Goal: Find specific page/section: Find specific page/section

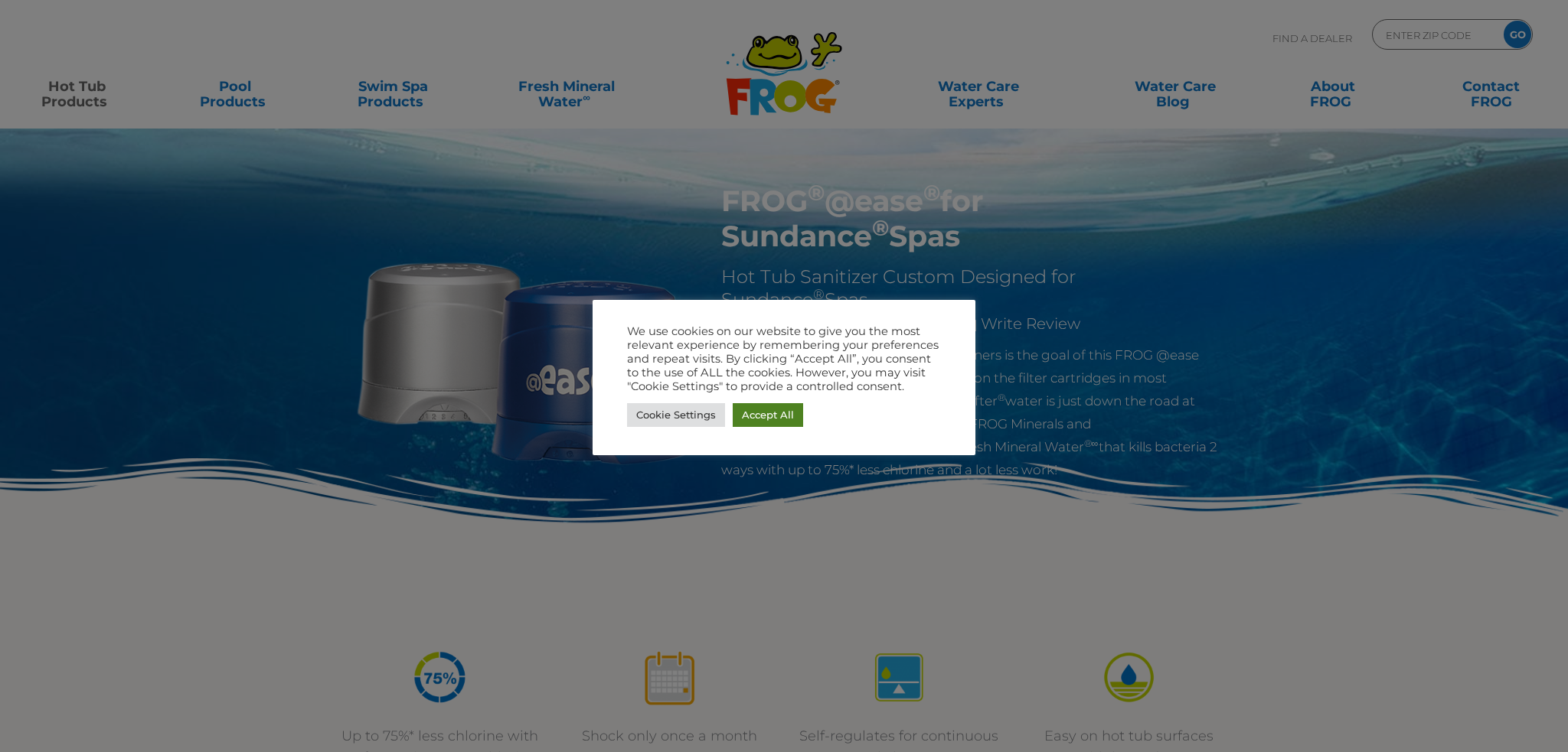
click at [772, 412] on link "Accept All" at bounding box center [768, 415] width 71 height 24
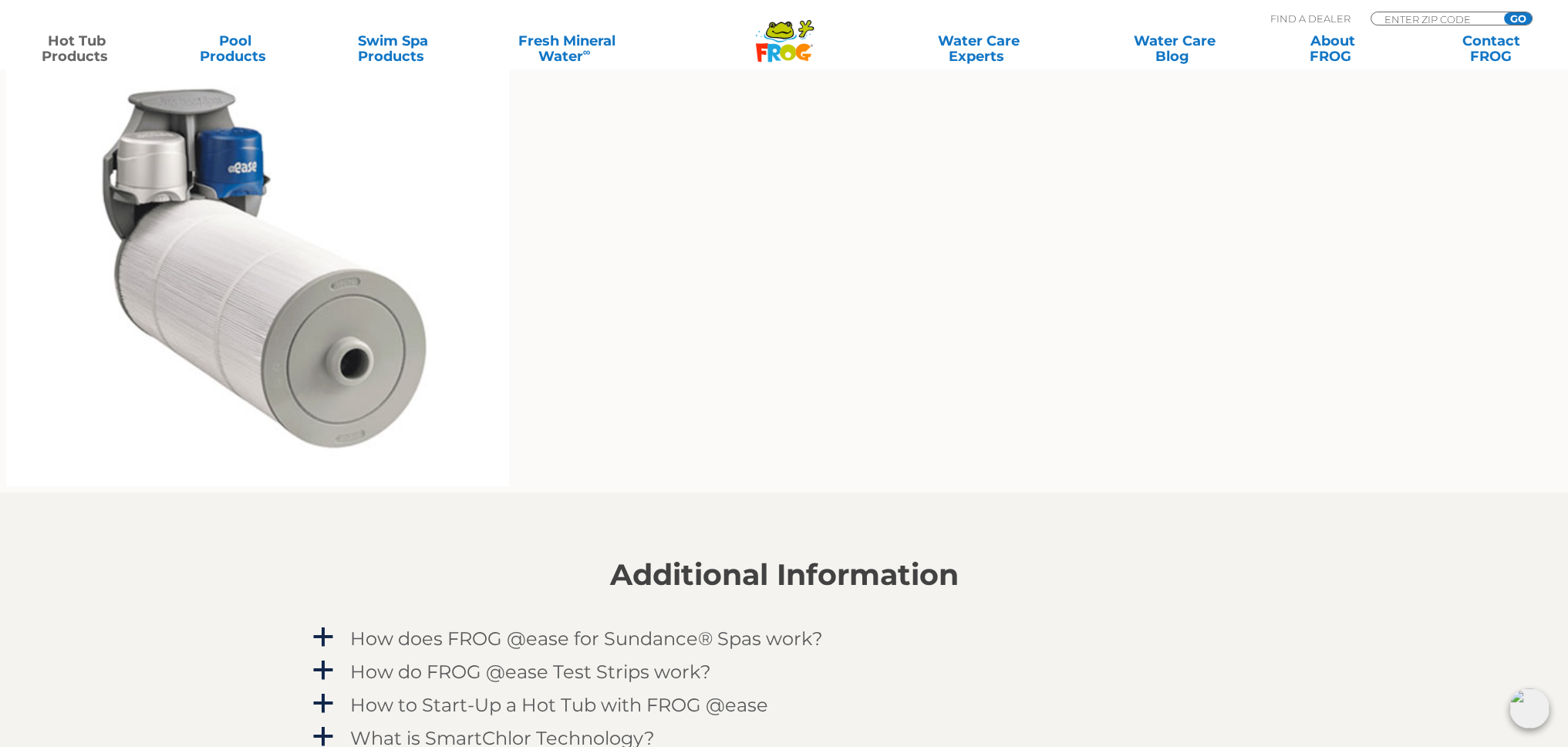
scroll to position [1234, 0]
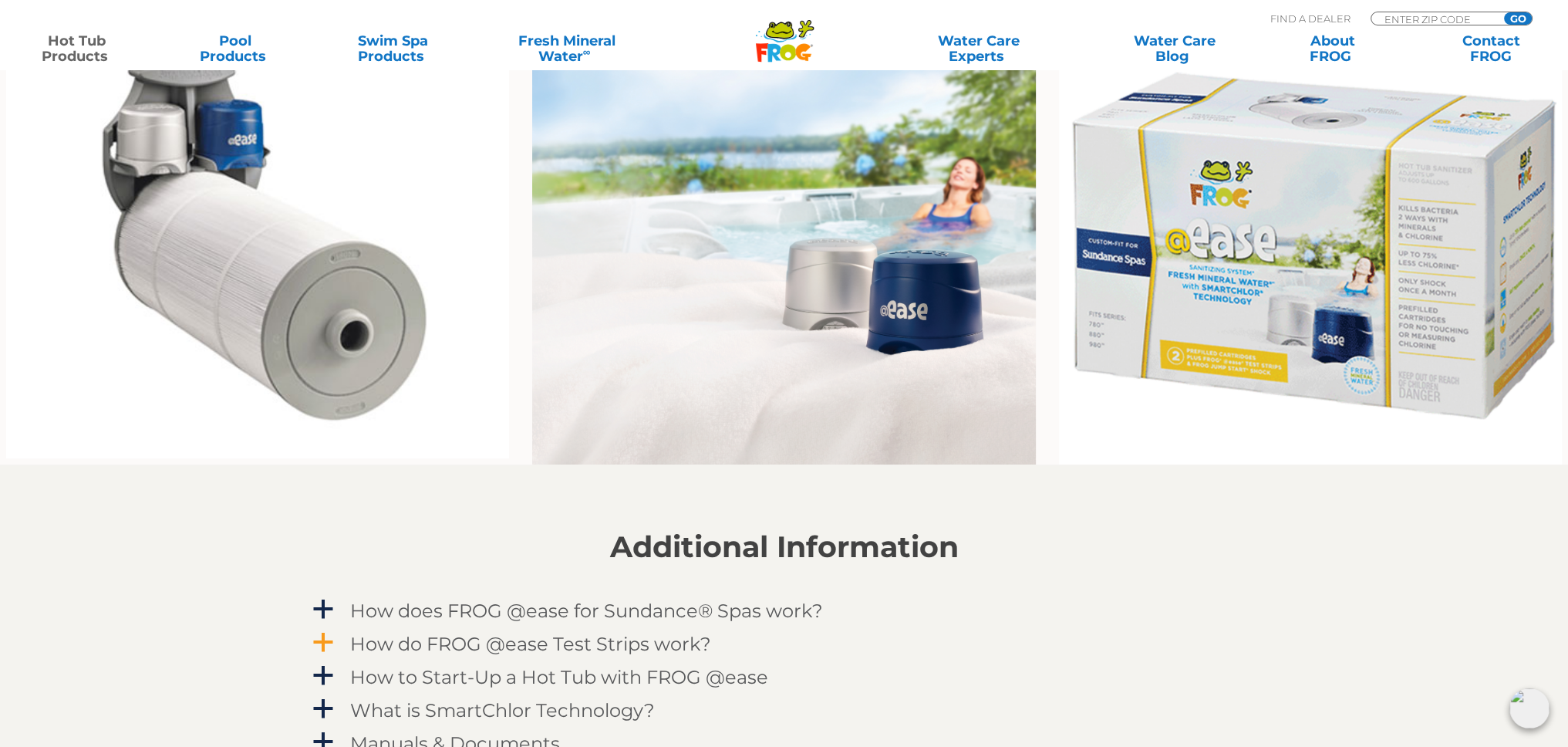
click at [321, 643] on span "a" at bounding box center [322, 642] width 23 height 23
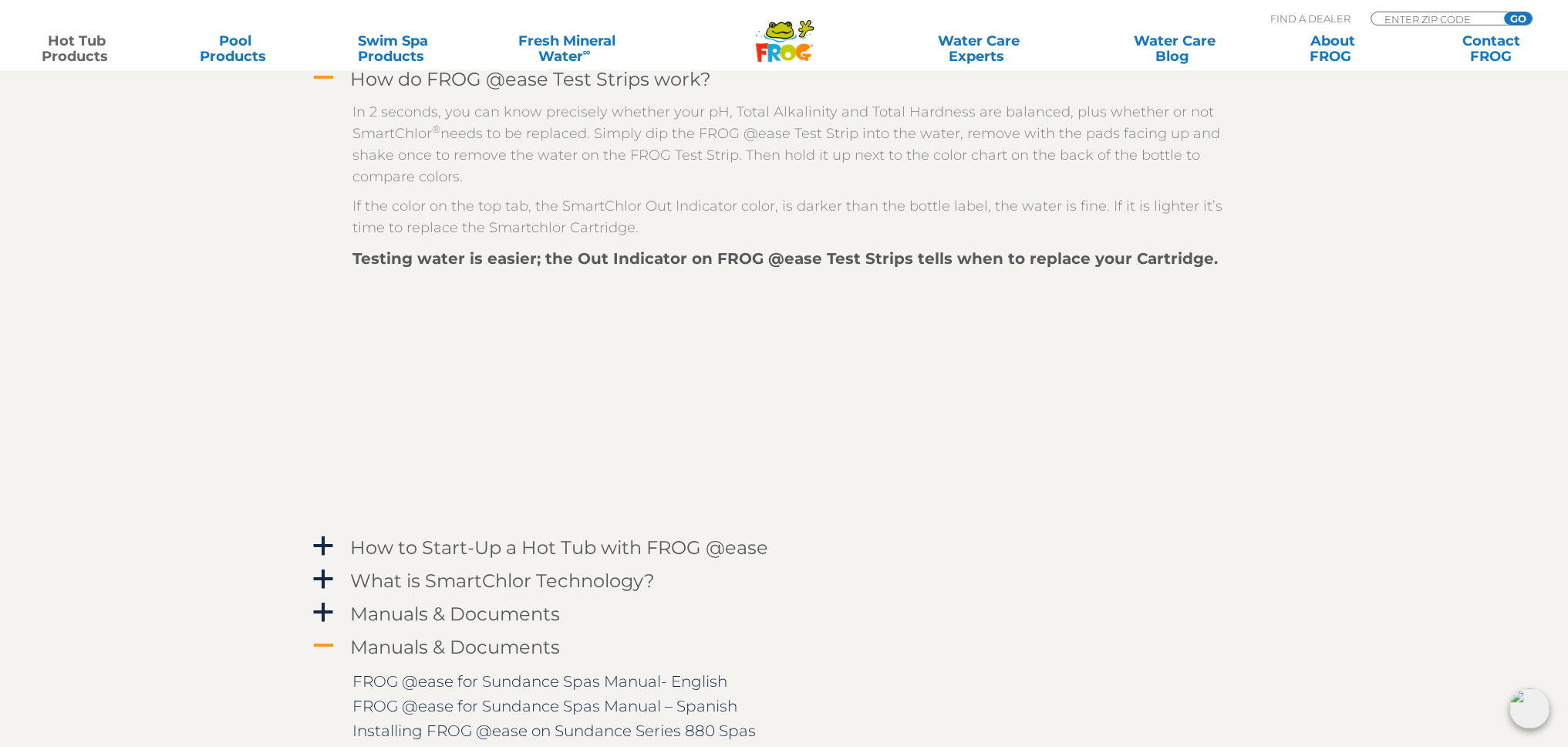
scroll to position [2005, 0]
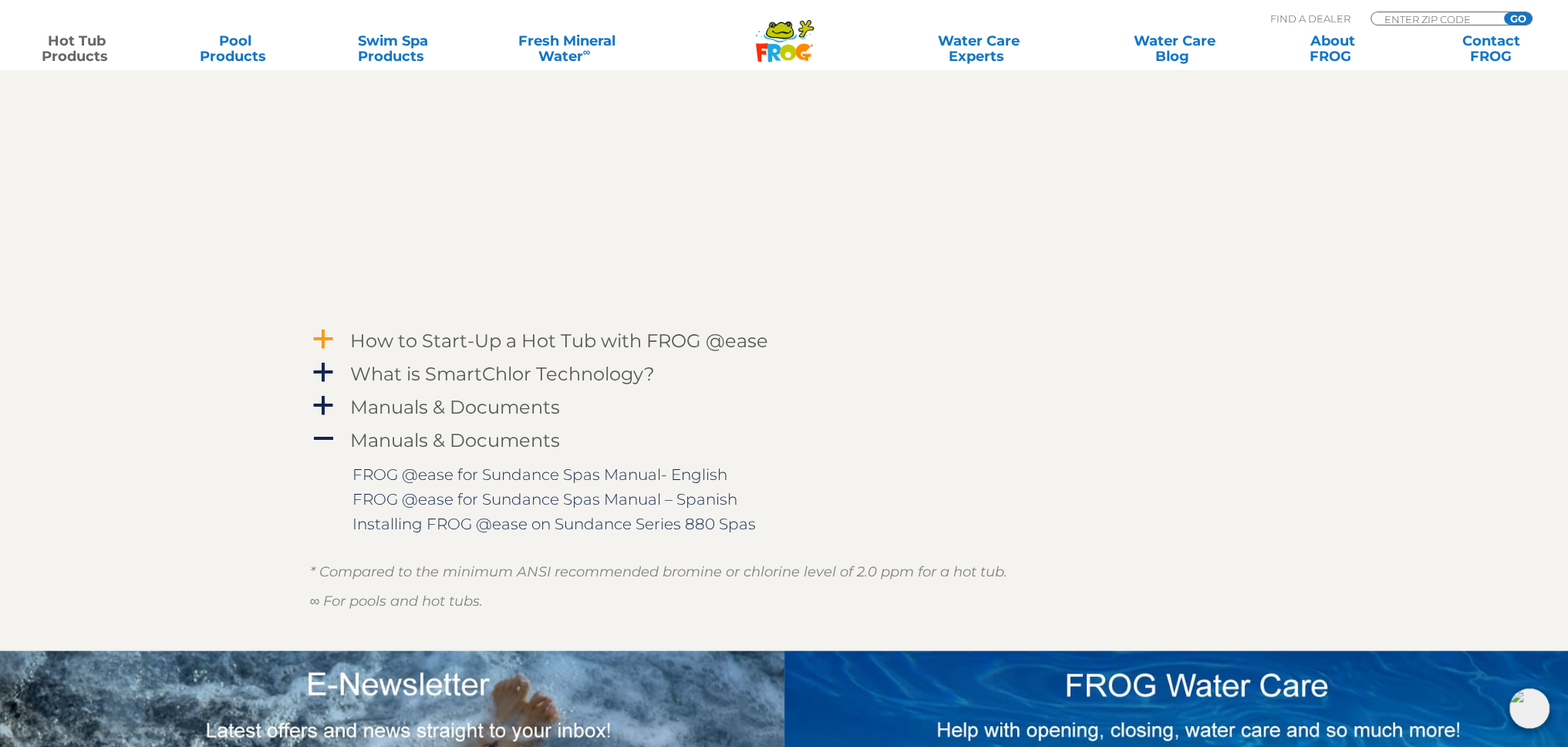
click at [324, 338] on span "a" at bounding box center [322, 339] width 23 height 23
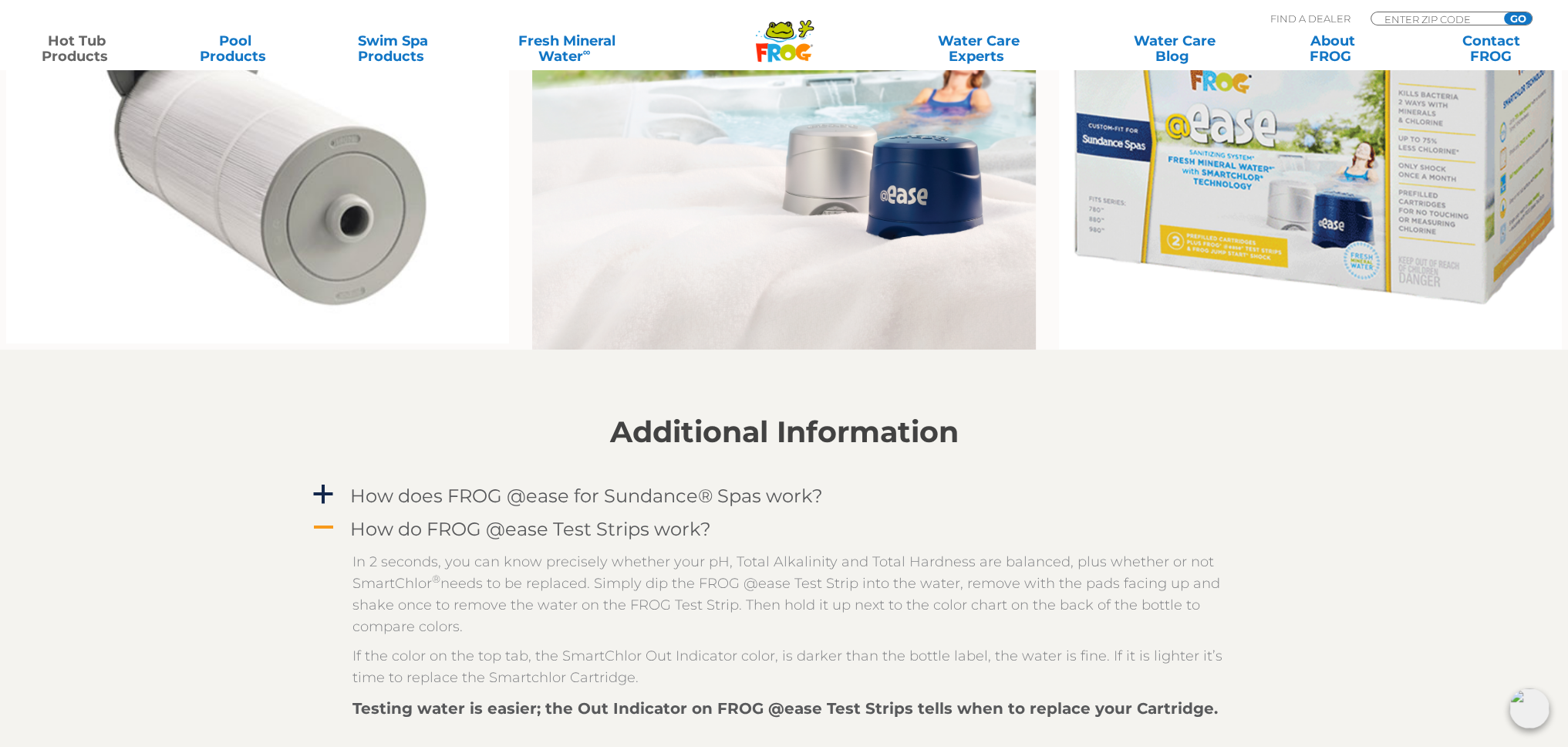
scroll to position [1234, 0]
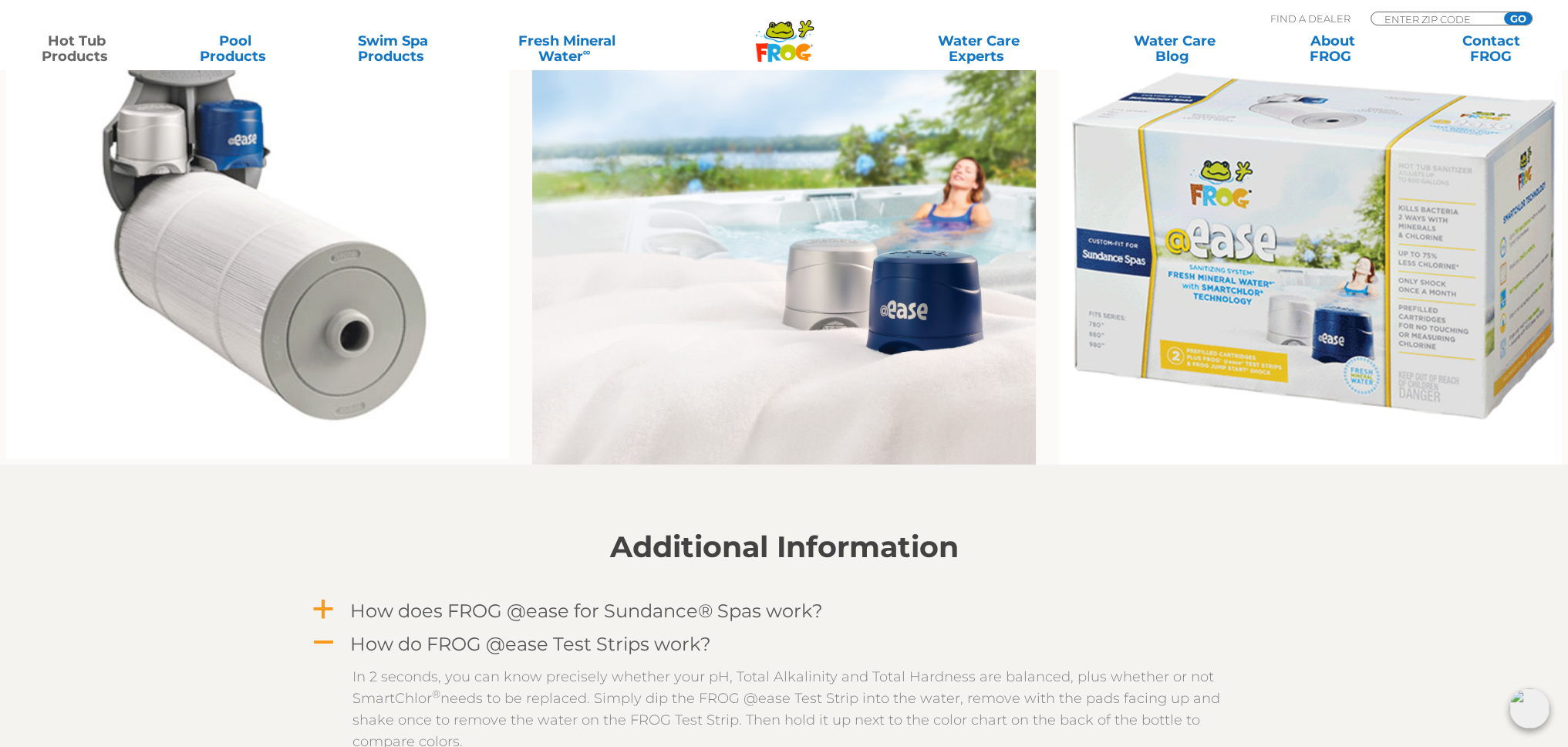
click at [325, 607] on span "a" at bounding box center [322, 609] width 23 height 23
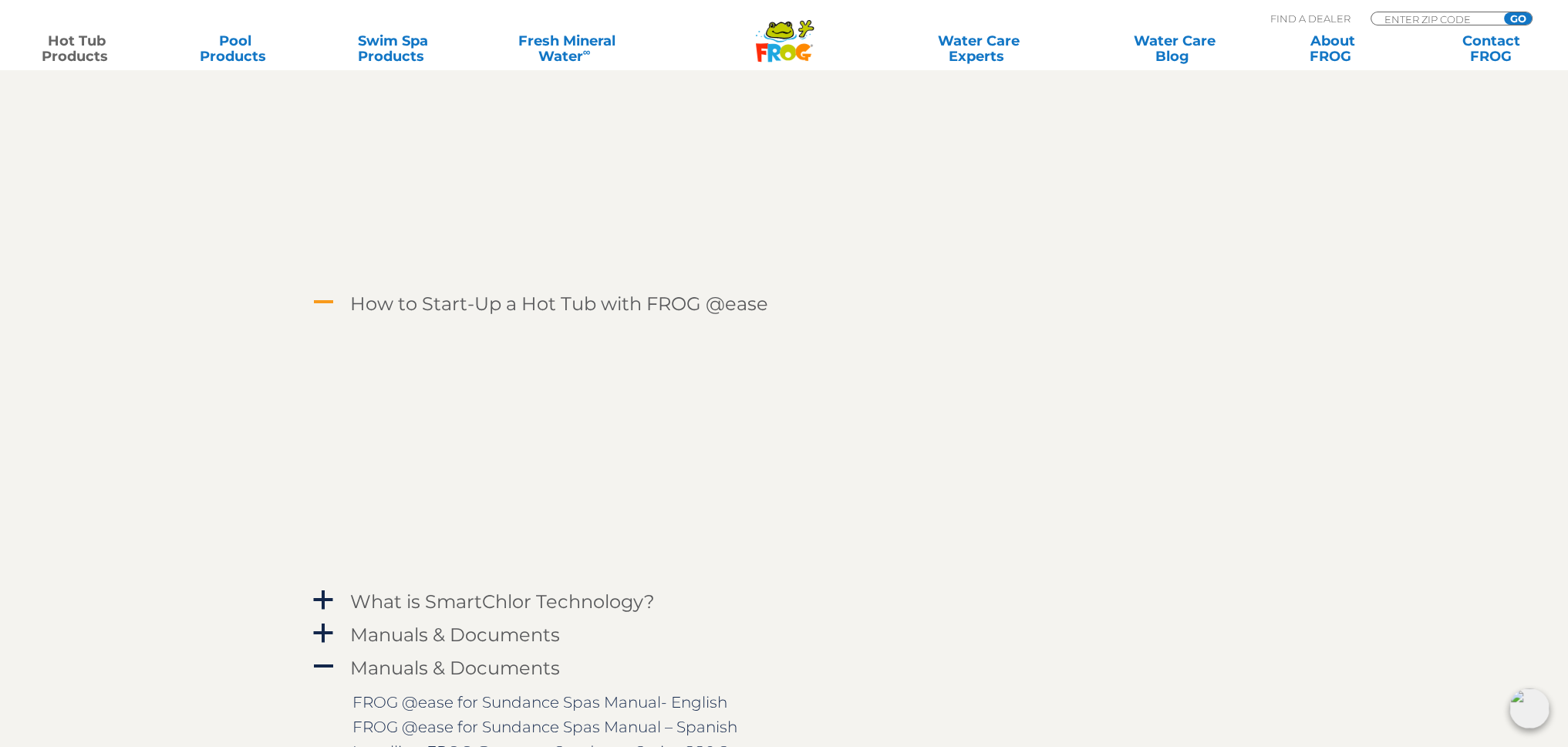
scroll to position [2699, 0]
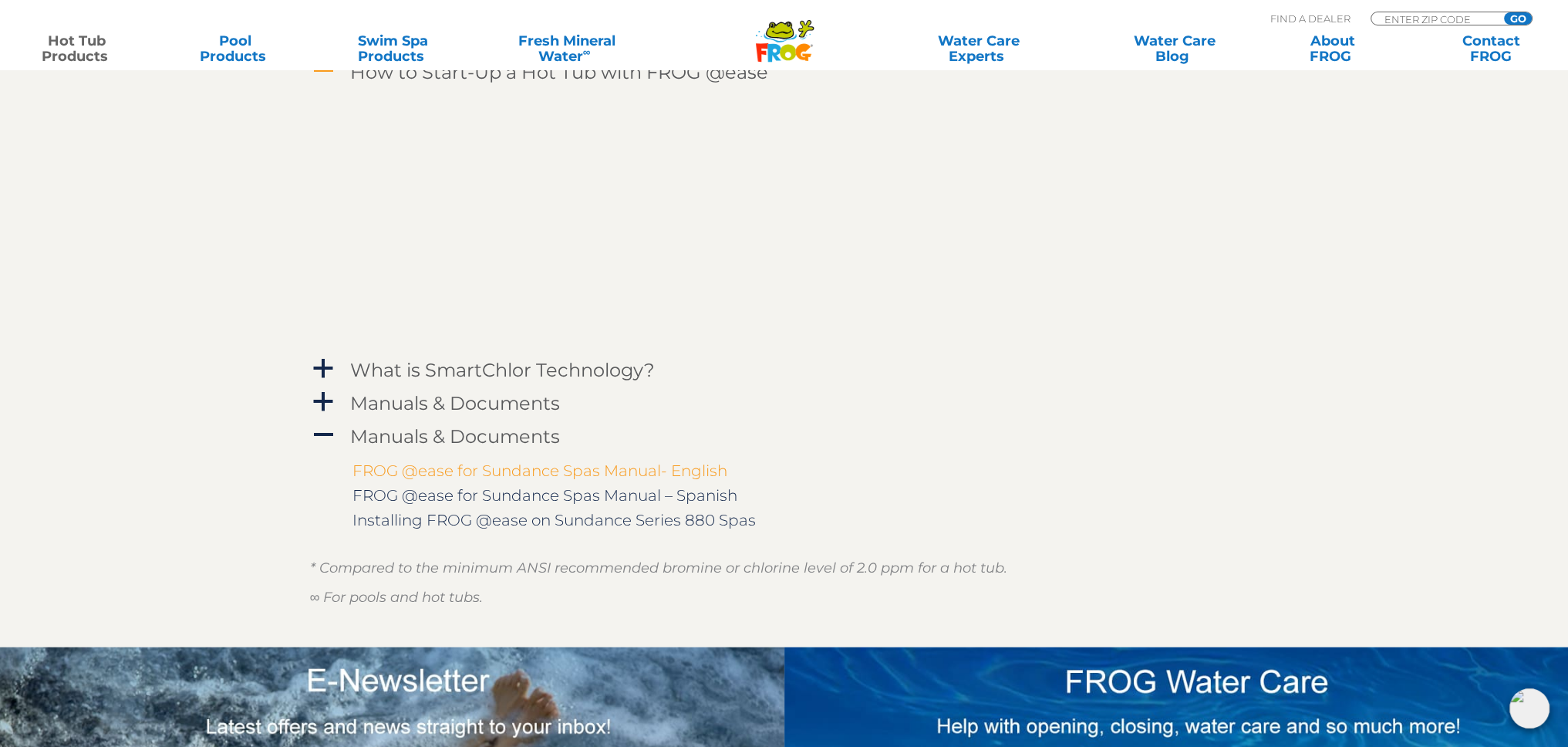
click at [492, 475] on link "FROG @ease for Sundance Spas Manual- English" at bounding box center [540, 470] width 375 height 18
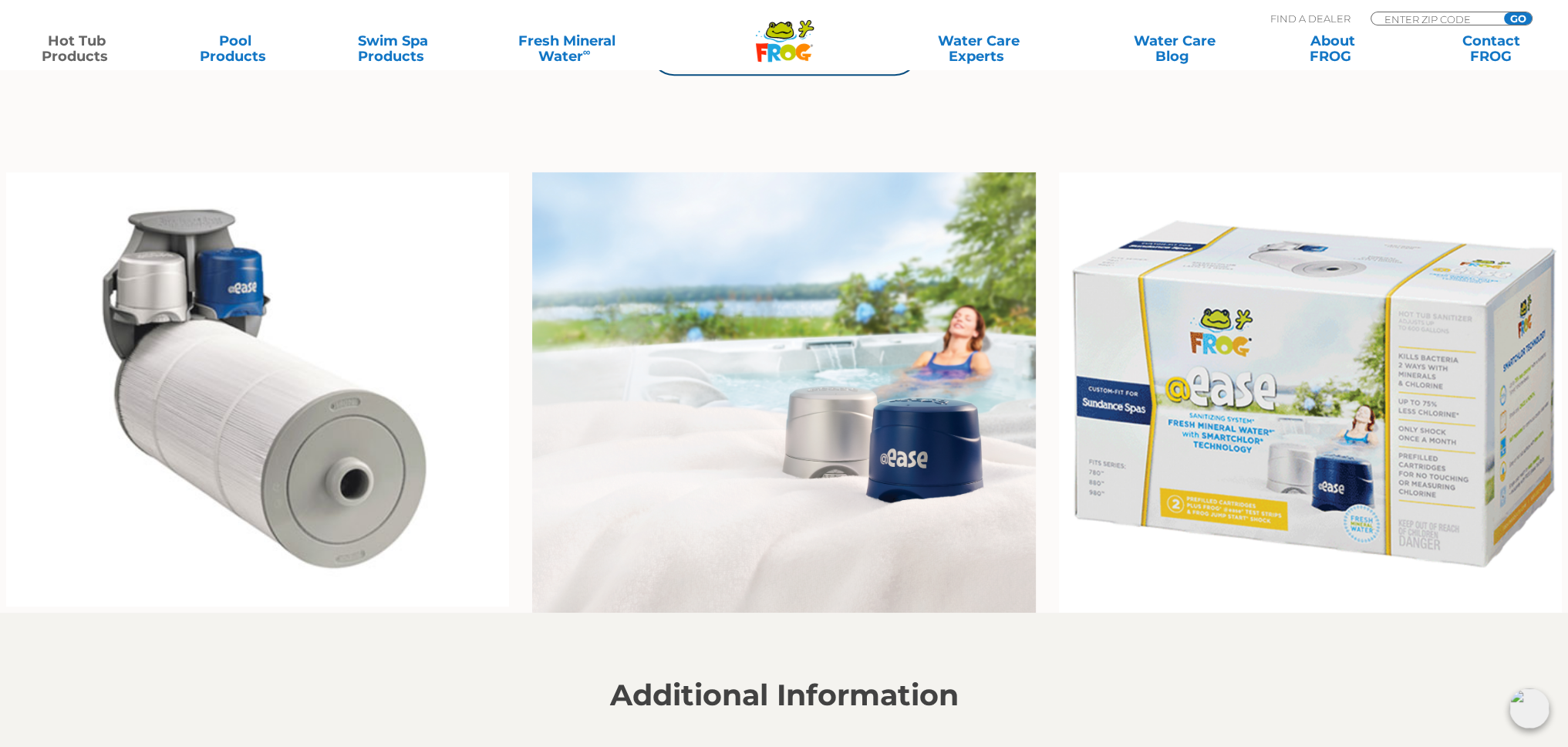
scroll to position [848, 0]
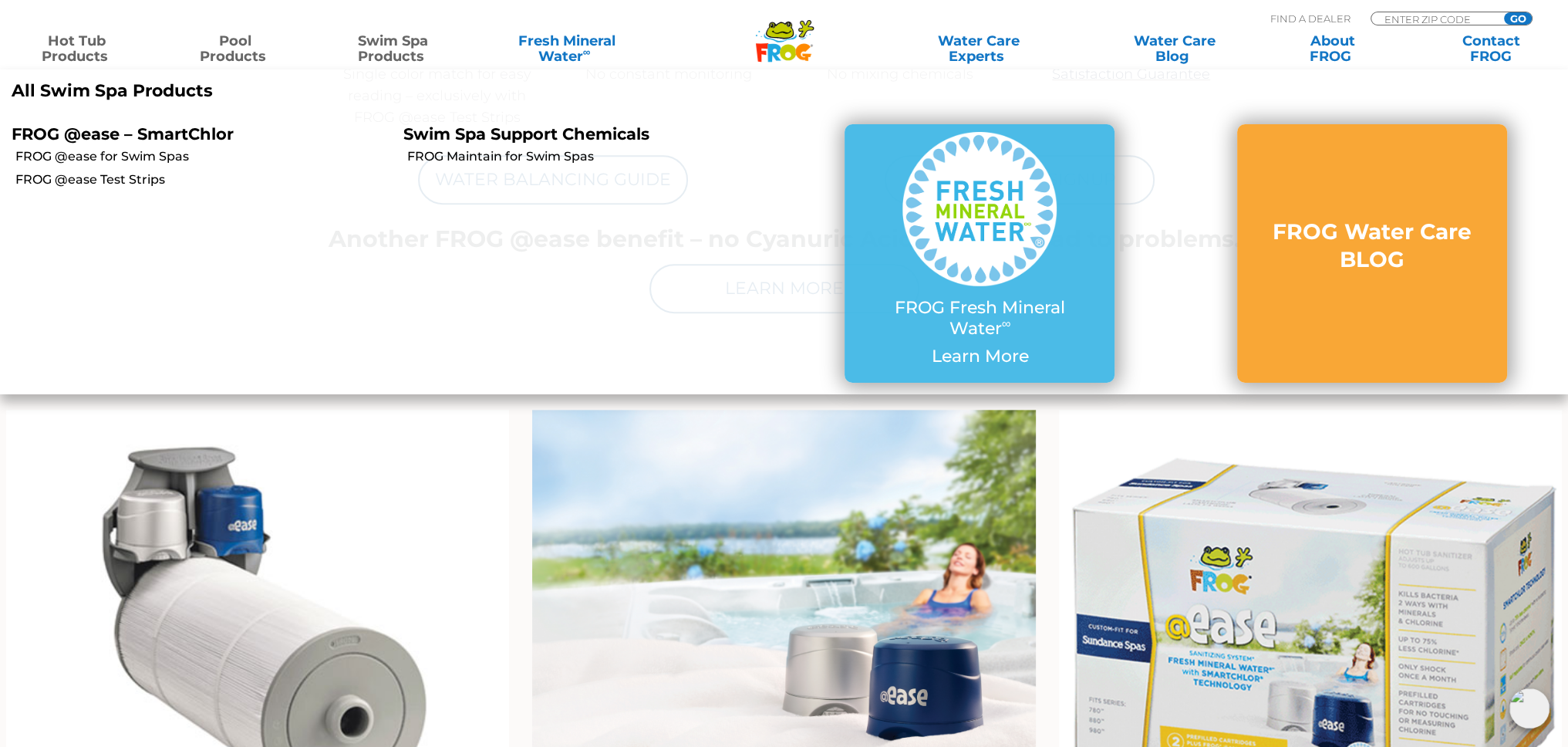
click at [237, 52] on link "Pool Products" at bounding box center [235, 48] width 122 height 31
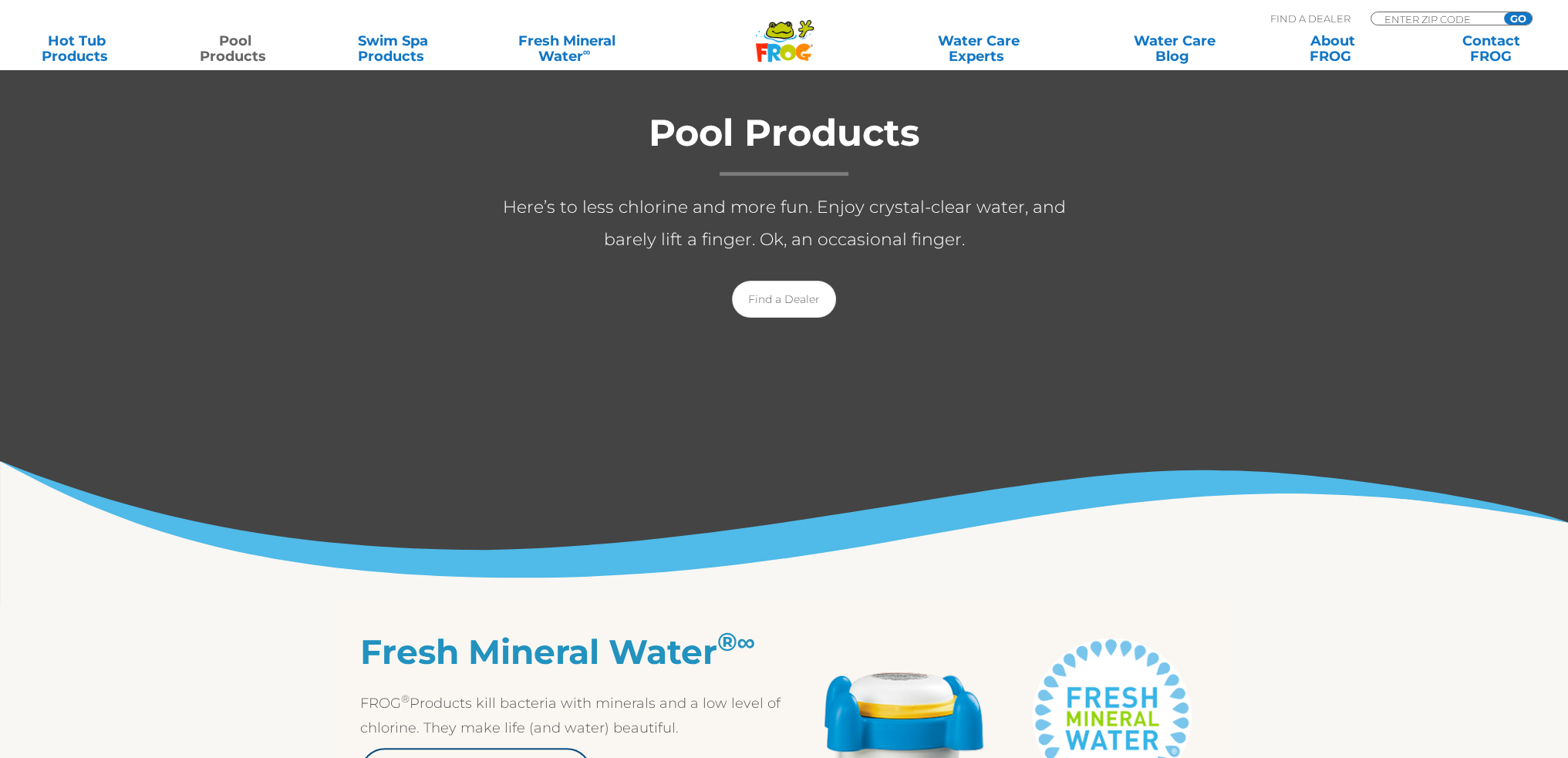
scroll to position [154, 0]
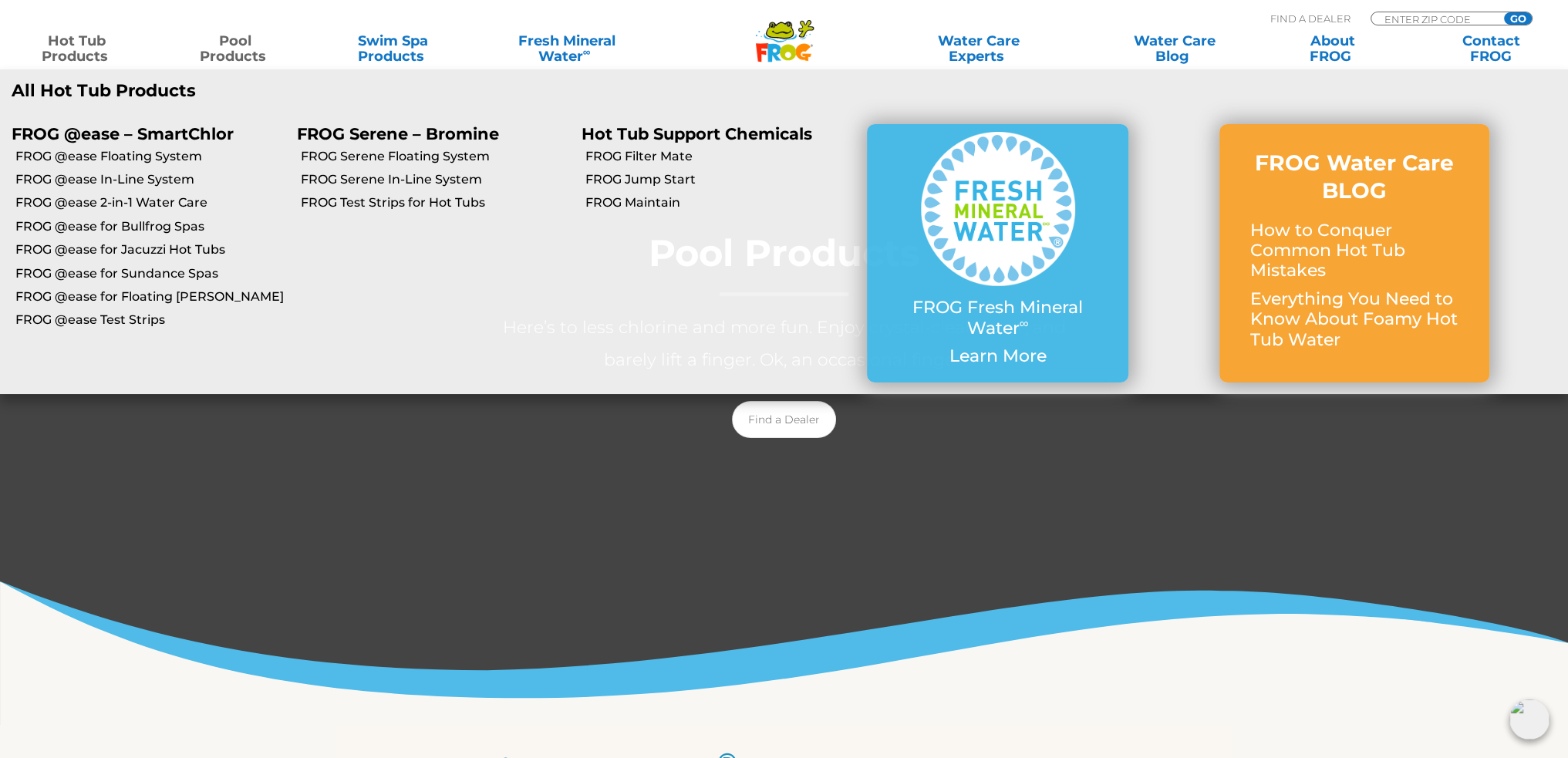
click at [92, 40] on link "Hot Tub Products" at bounding box center [77, 48] width 122 height 31
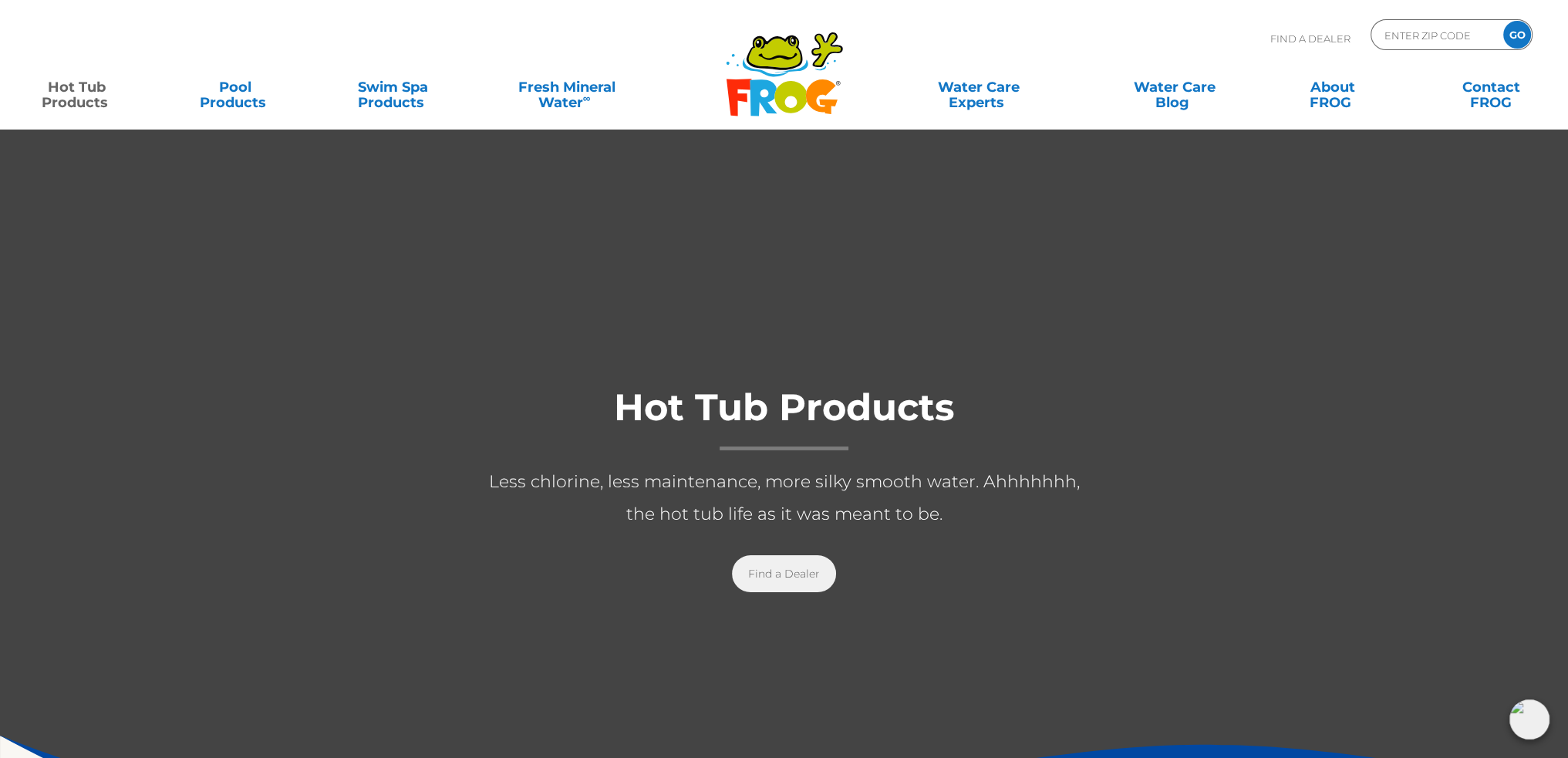
click at [780, 576] on link "Find a Dealer" at bounding box center [784, 574] width 104 height 37
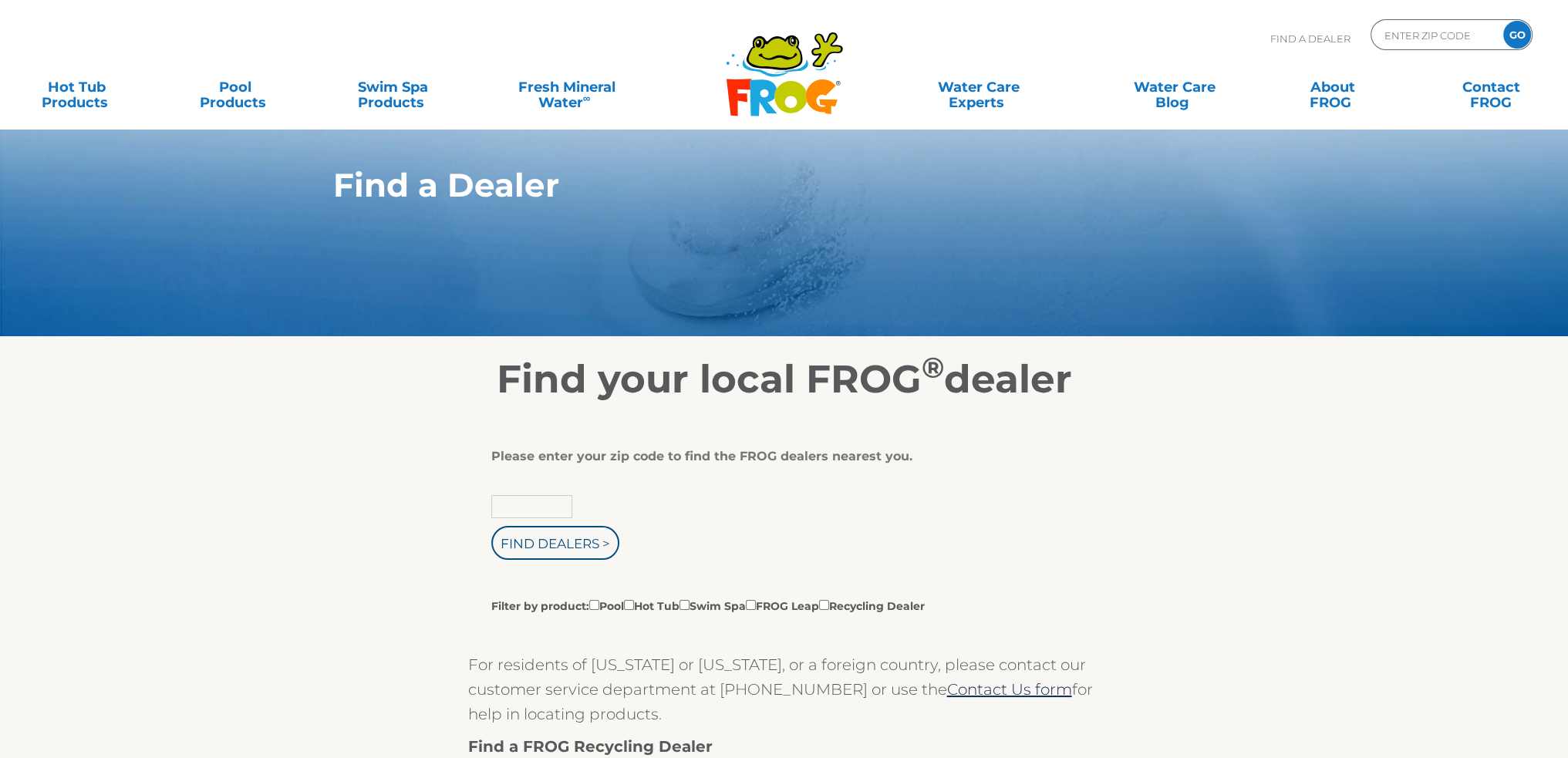
click at [512, 511] on input "text" at bounding box center [531, 506] width 81 height 23
type input "67601"
click at [595, 550] on input "Find Dealers >" at bounding box center [555, 542] width 128 height 34
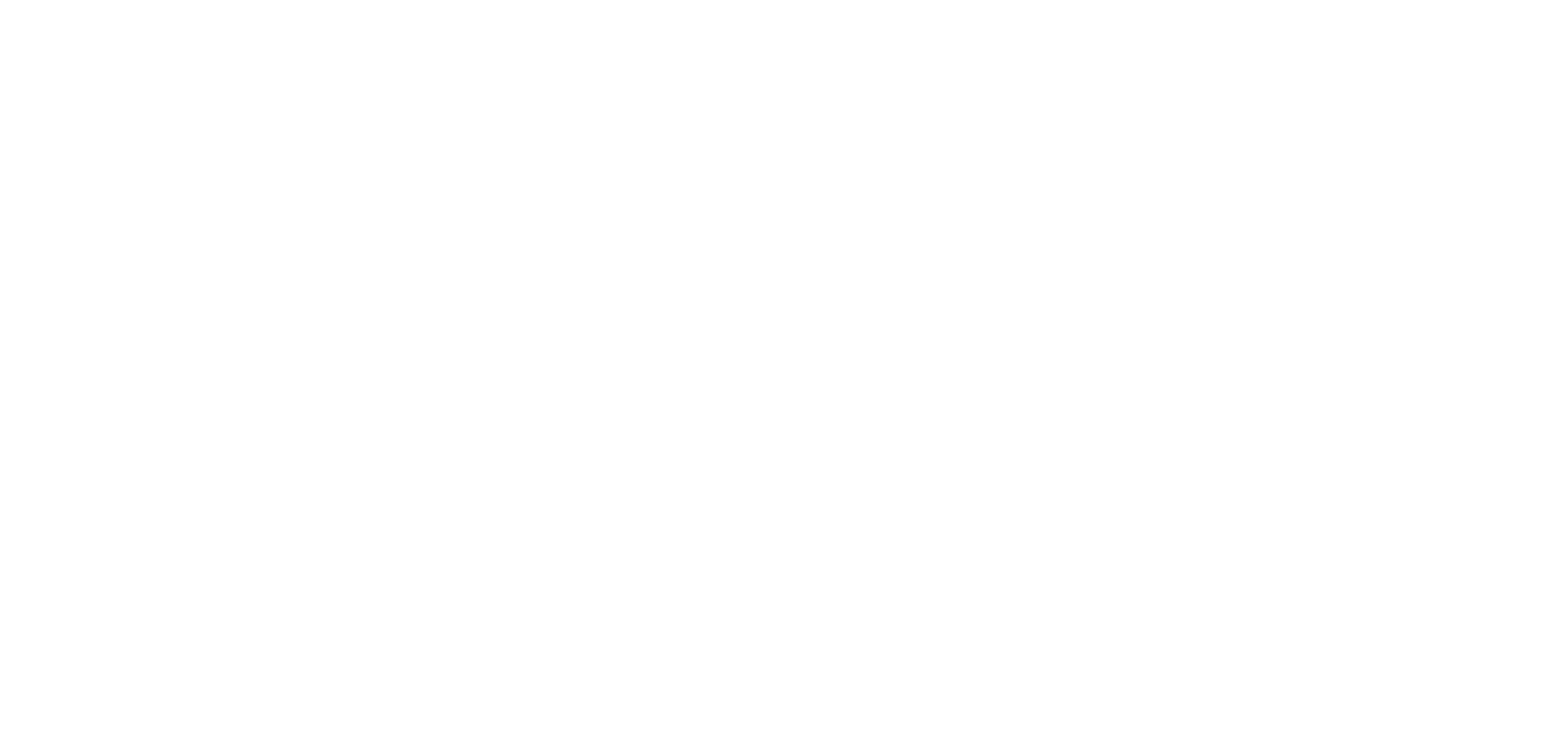
click at [0, 0] on html at bounding box center [0, 0] width 0 height 0
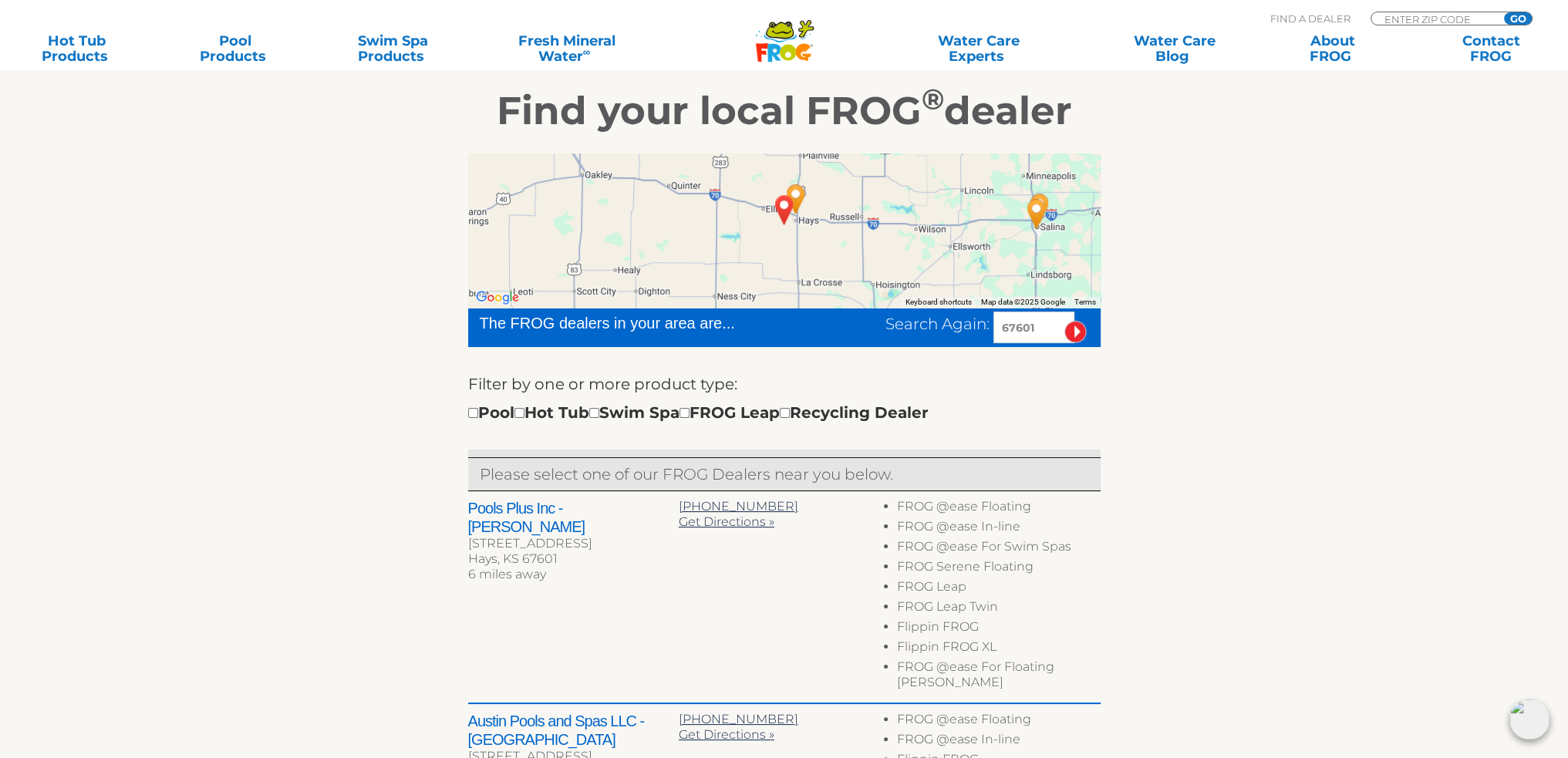
scroll to position [231, 0]
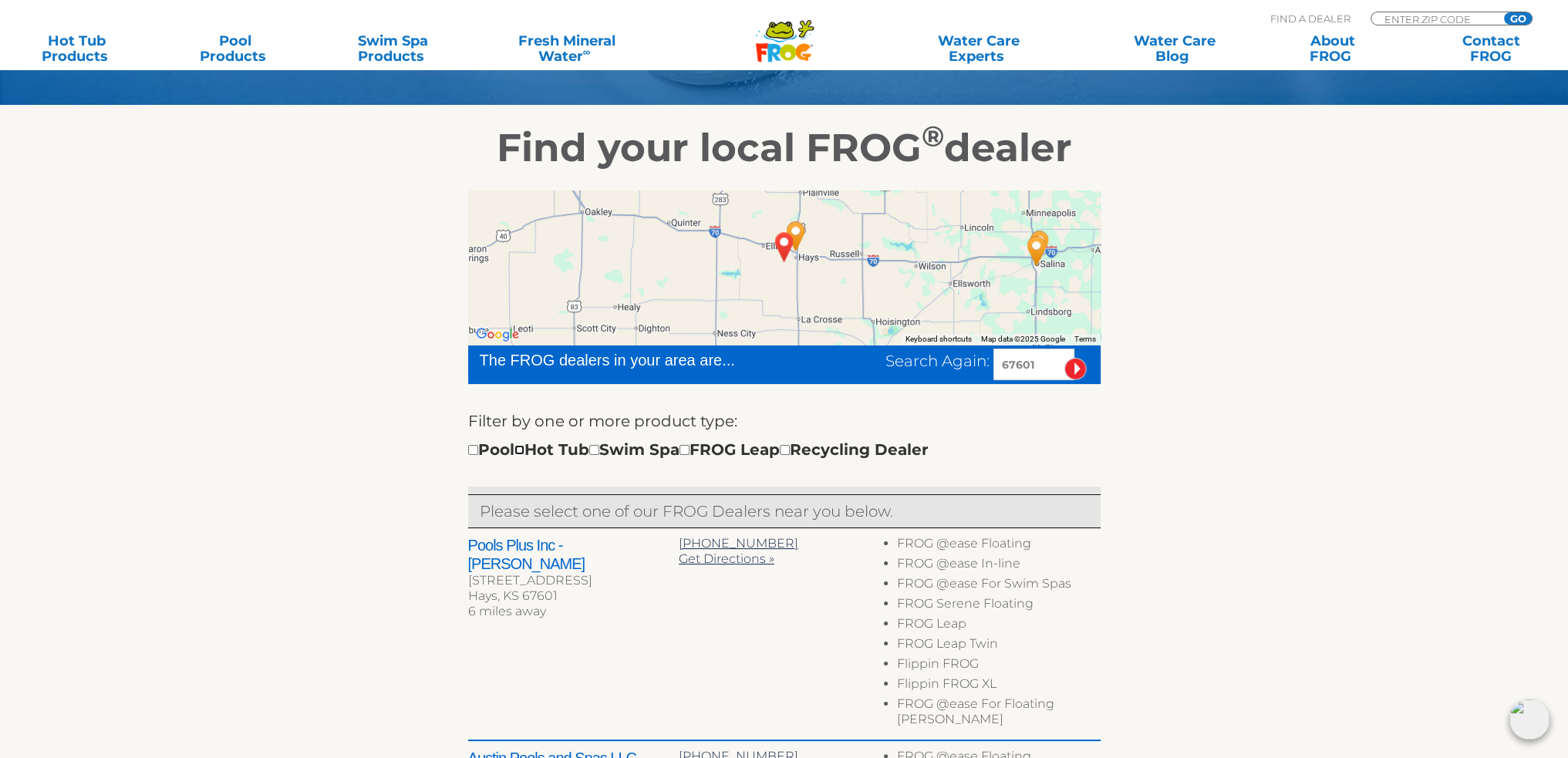
click at [524, 449] on input "checkbox" at bounding box center [519, 449] width 10 height 10
checkbox input "true"
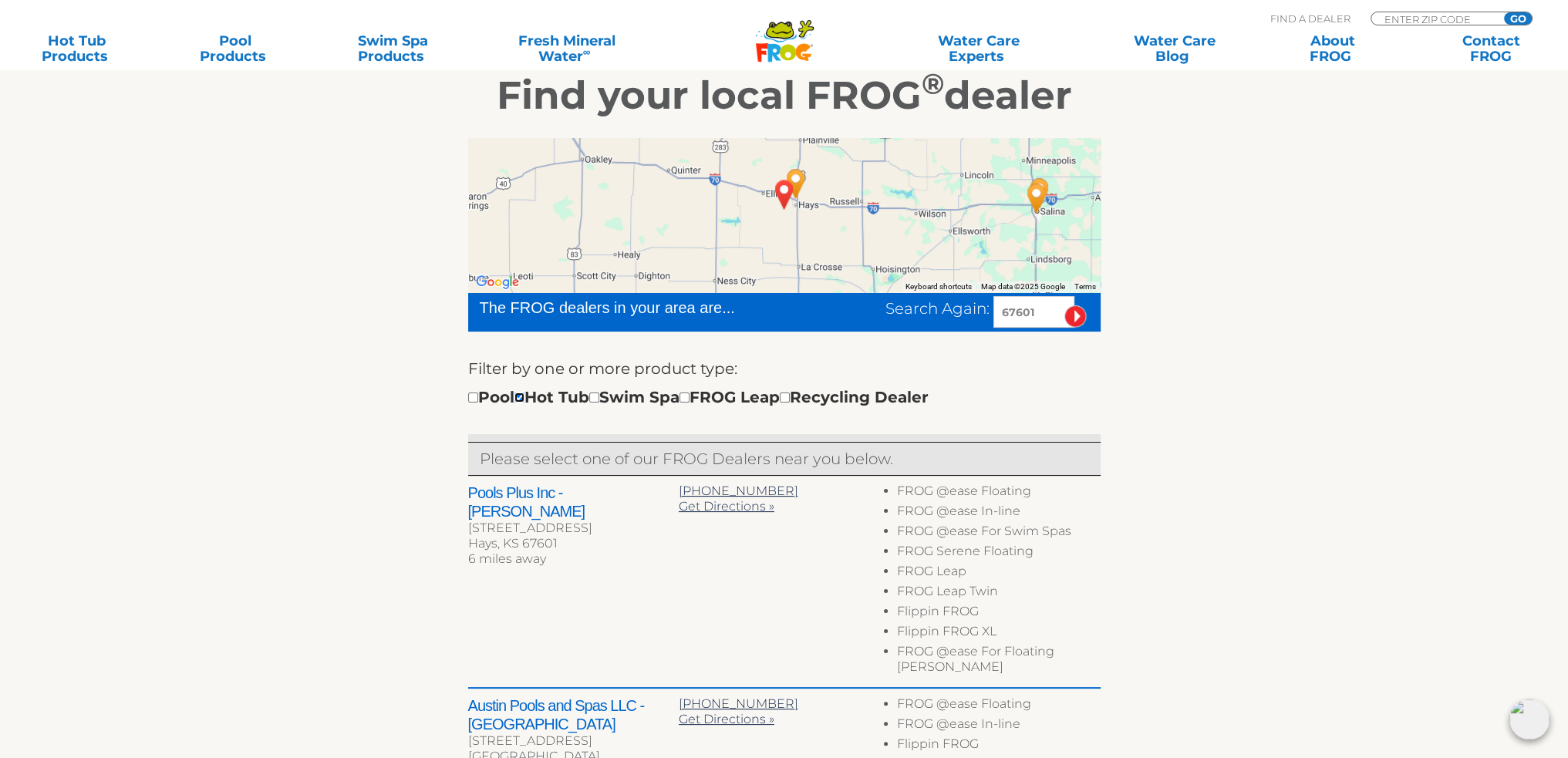
scroll to position [309, 0]
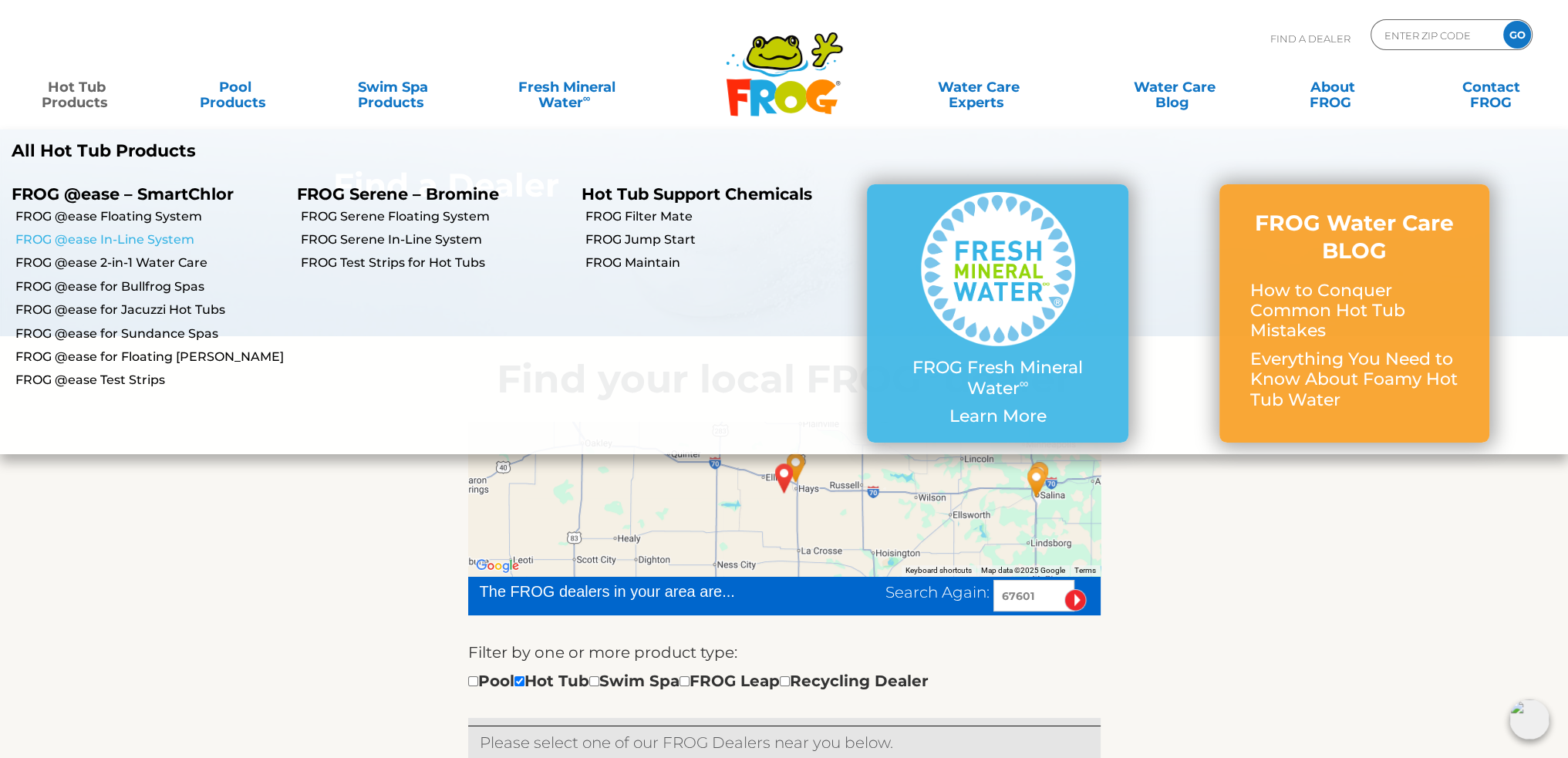
click at [120, 237] on link "FROG @ease In-Line System" at bounding box center [151, 239] width 270 height 17
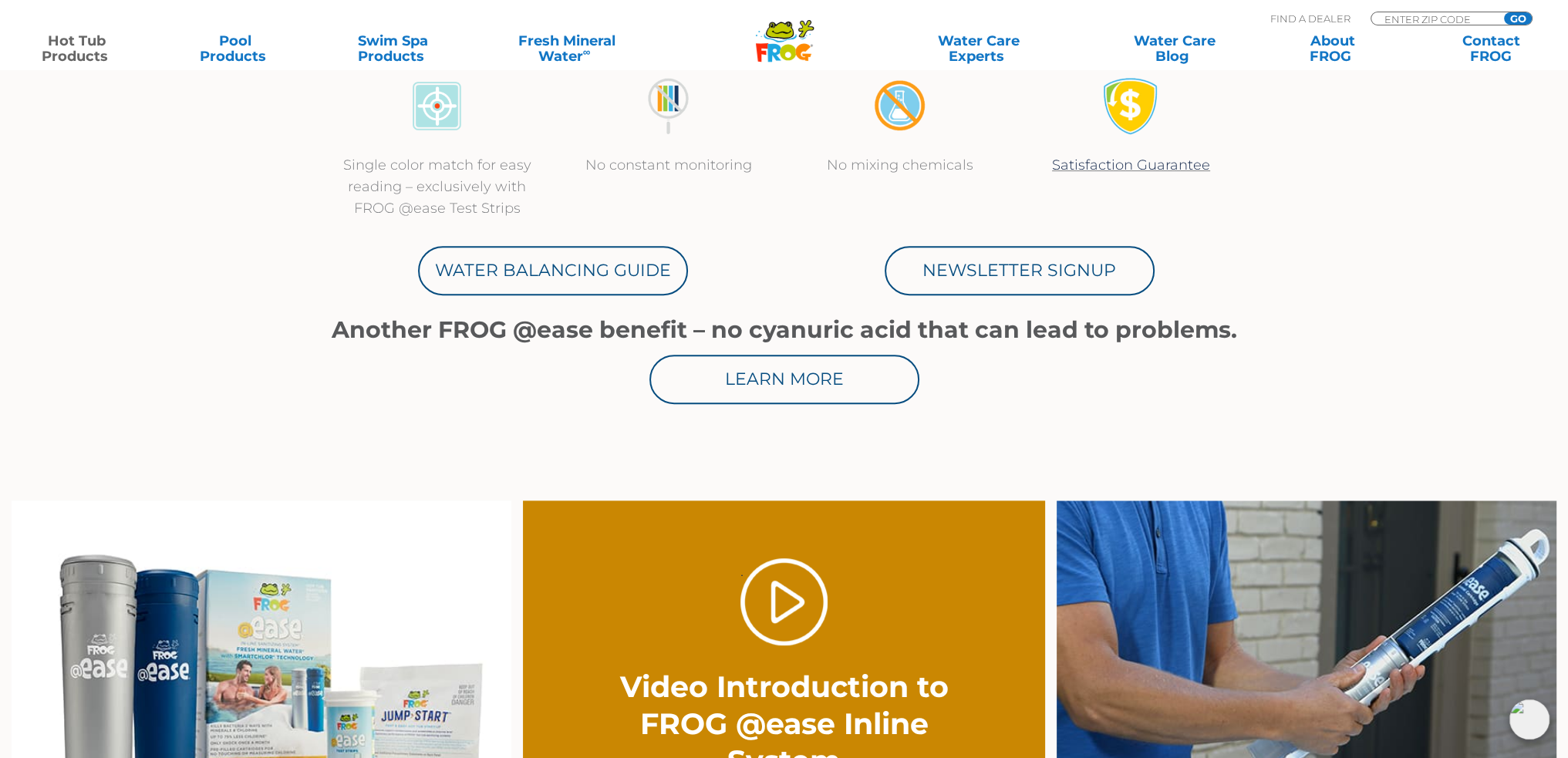
scroll to position [617, 0]
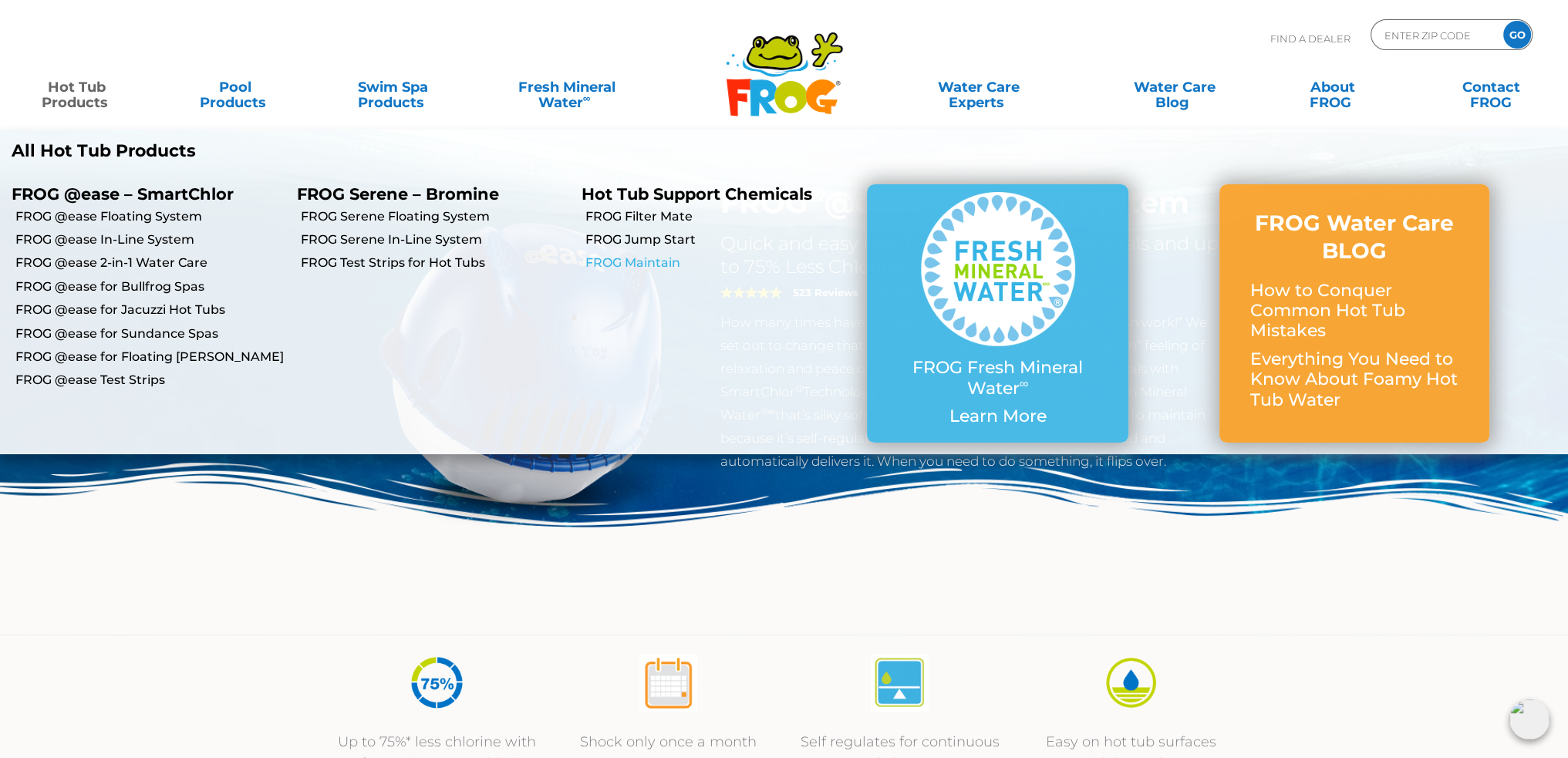
click at [643, 258] on link "FROG Maintain" at bounding box center [721, 263] width 270 height 17
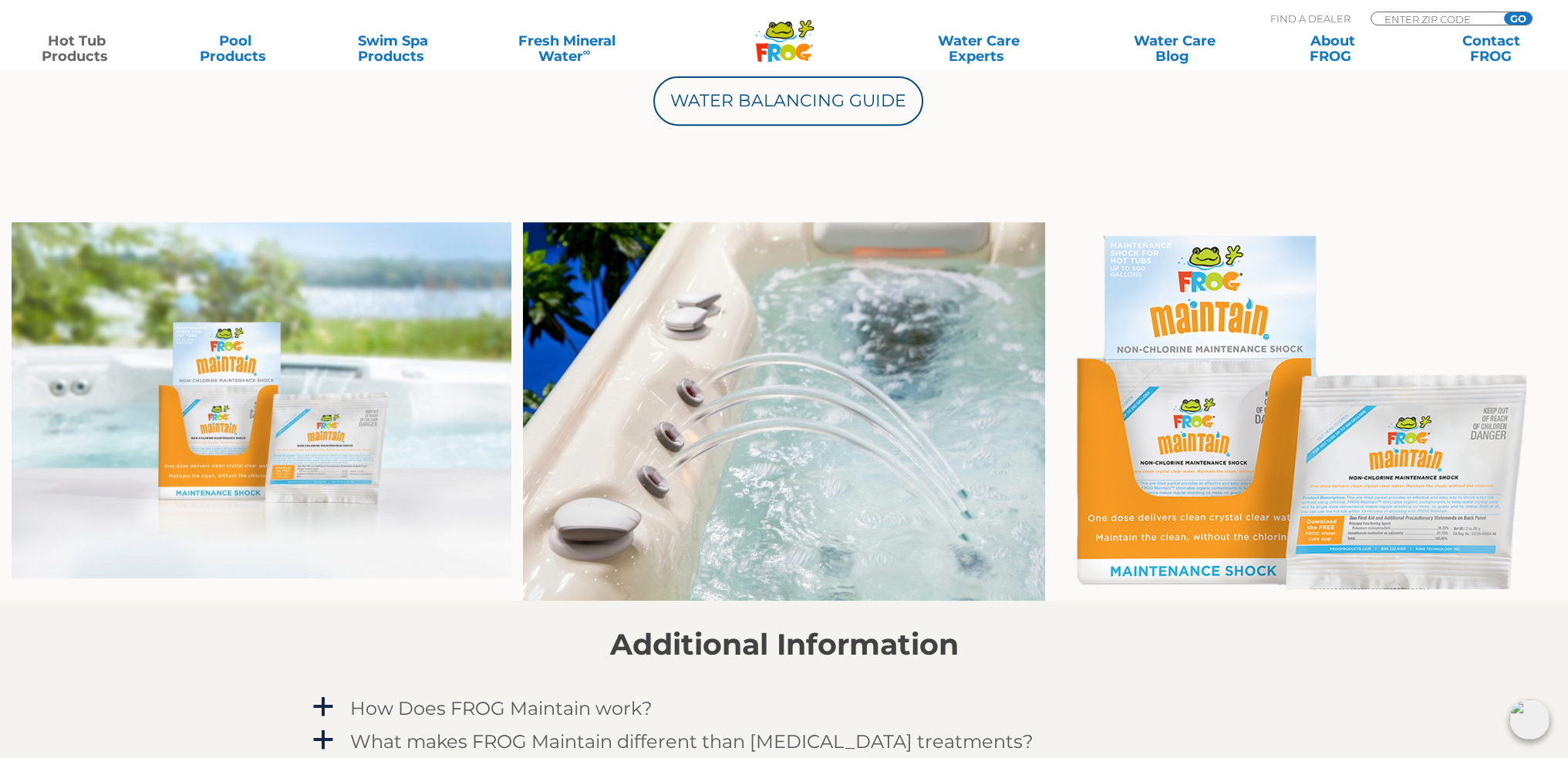
scroll to position [1157, 0]
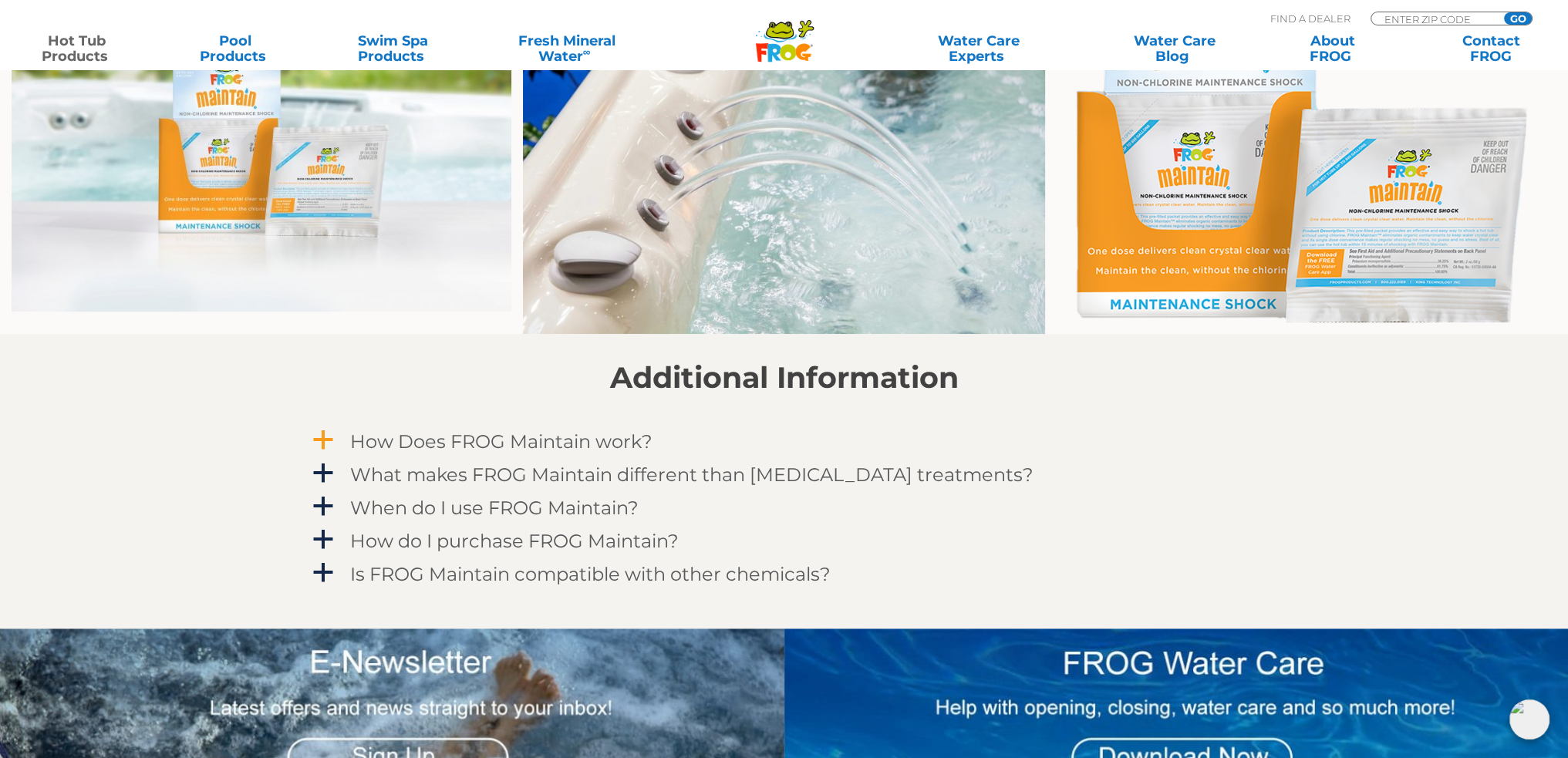
click at [324, 444] on span "a" at bounding box center [322, 440] width 23 height 23
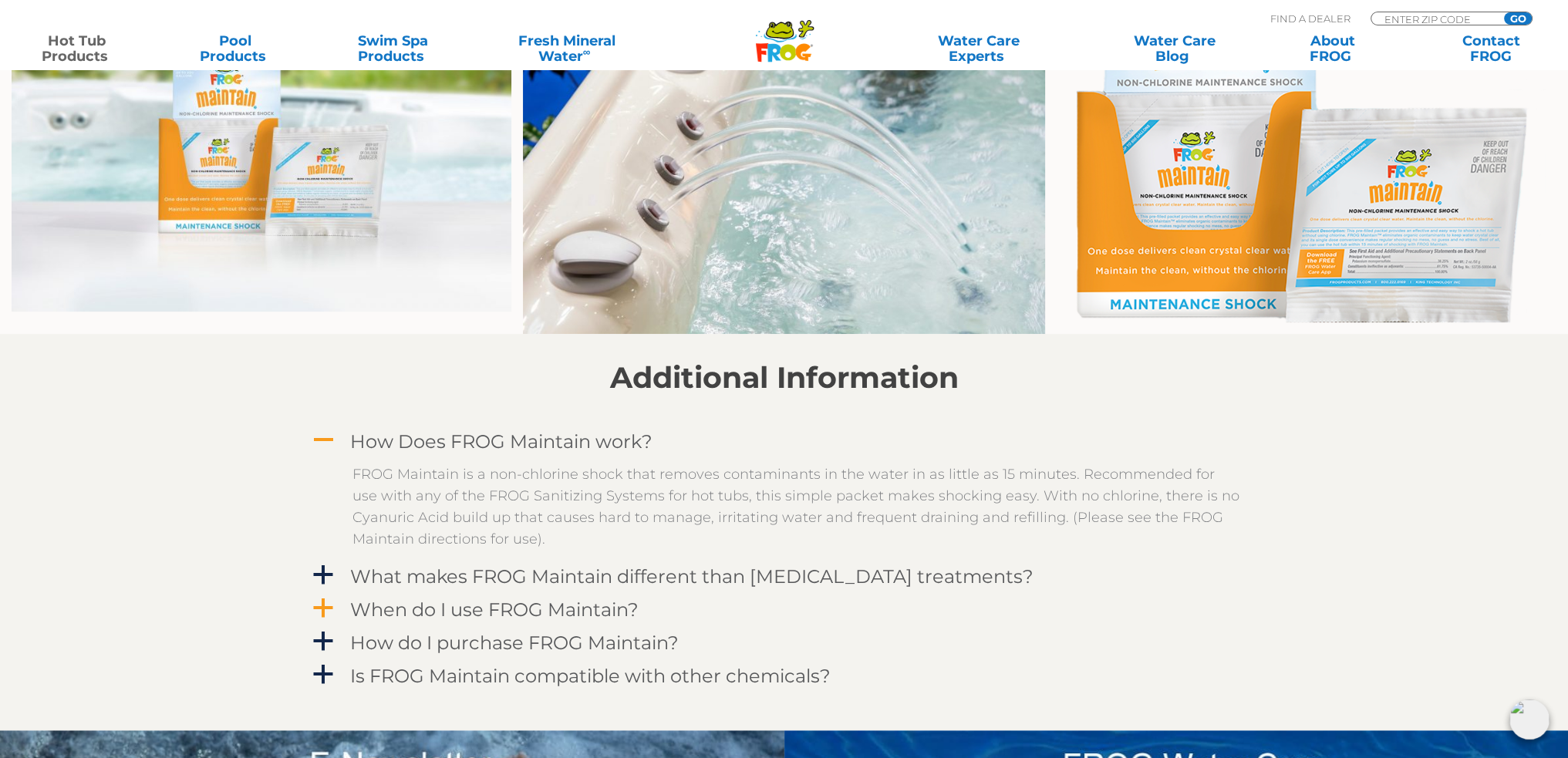
click at [327, 612] on span "a" at bounding box center [322, 608] width 23 height 23
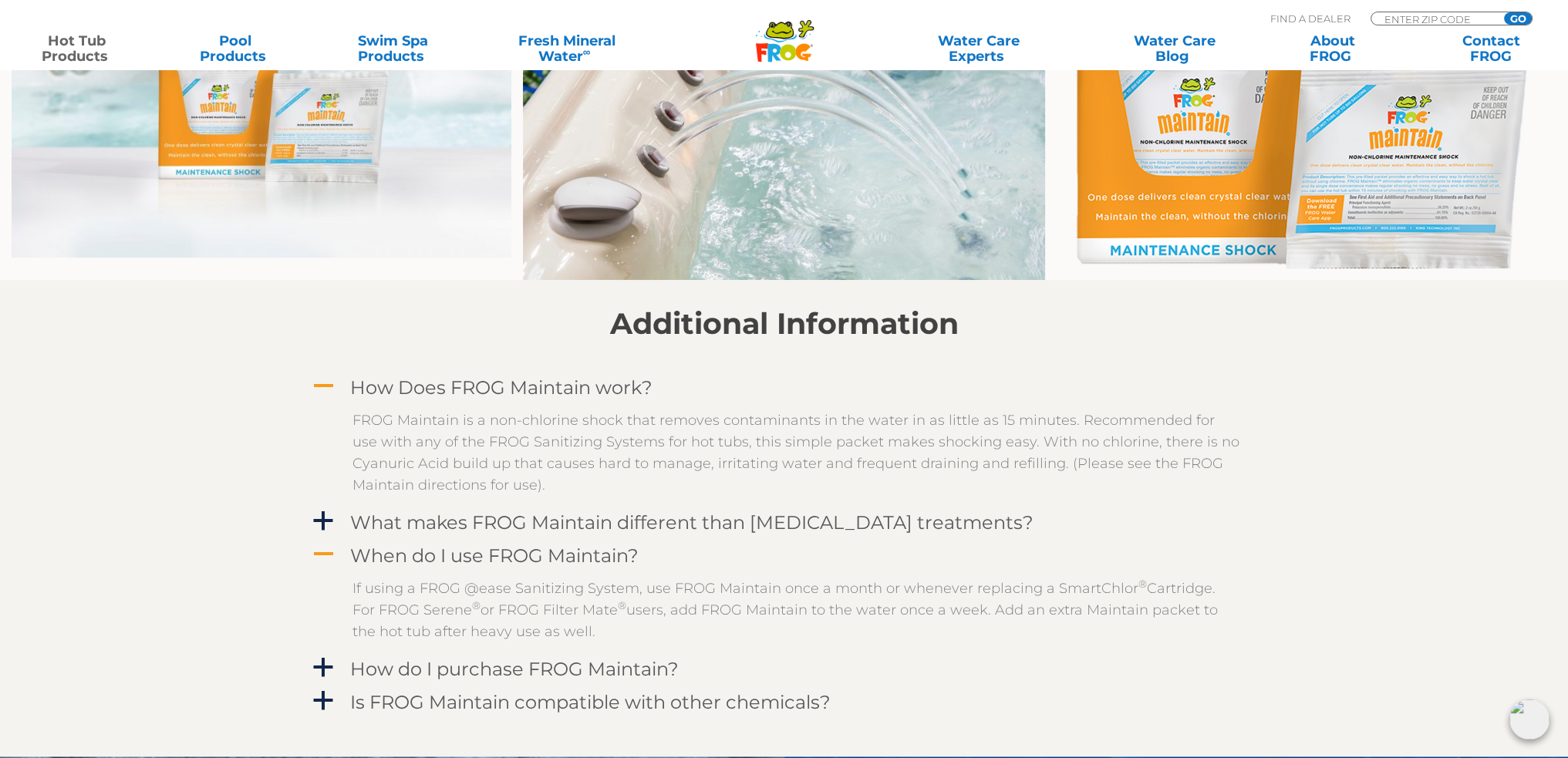
scroll to position [1234, 0]
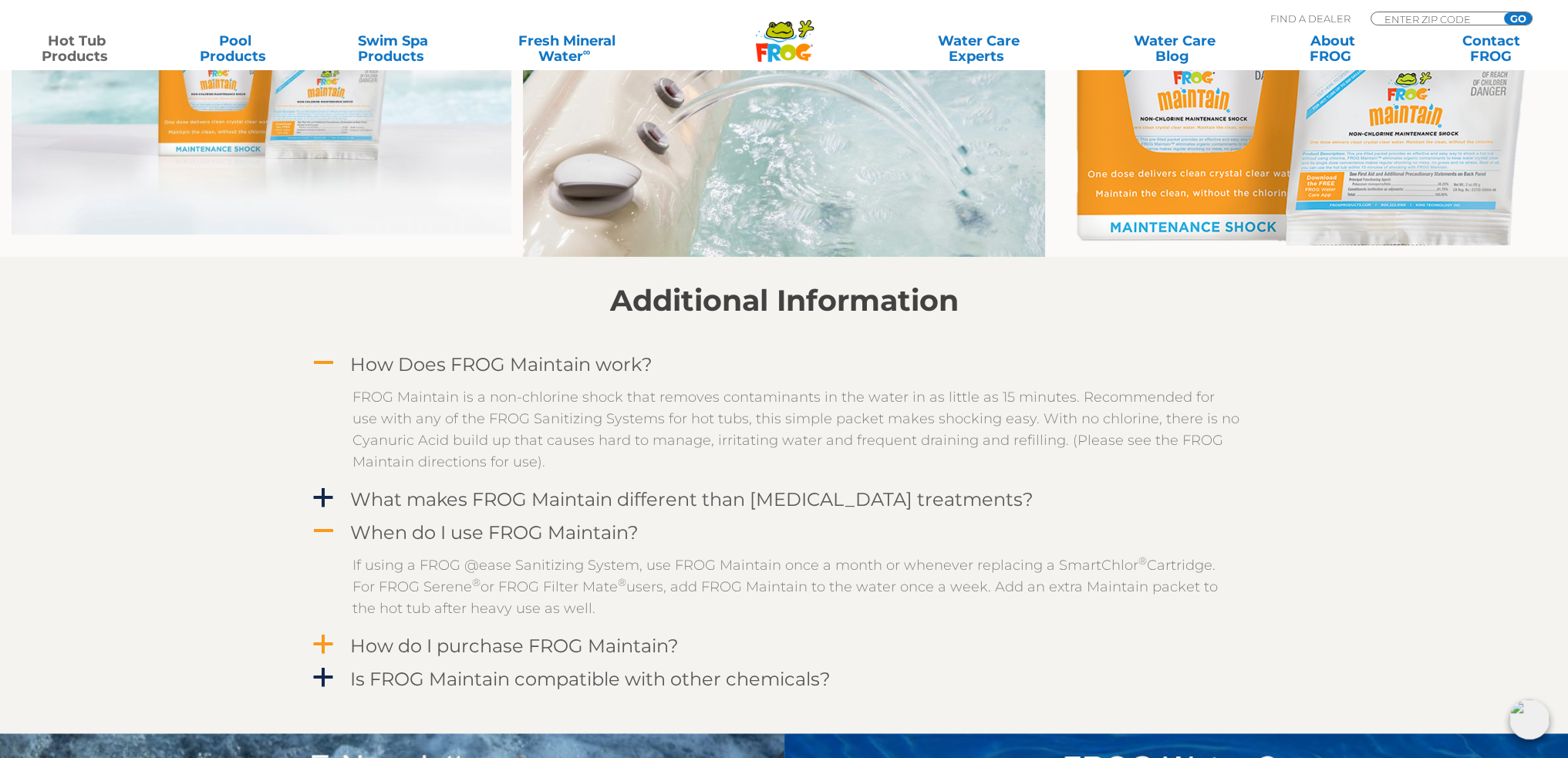
click at [330, 647] on span "a" at bounding box center [322, 644] width 23 height 23
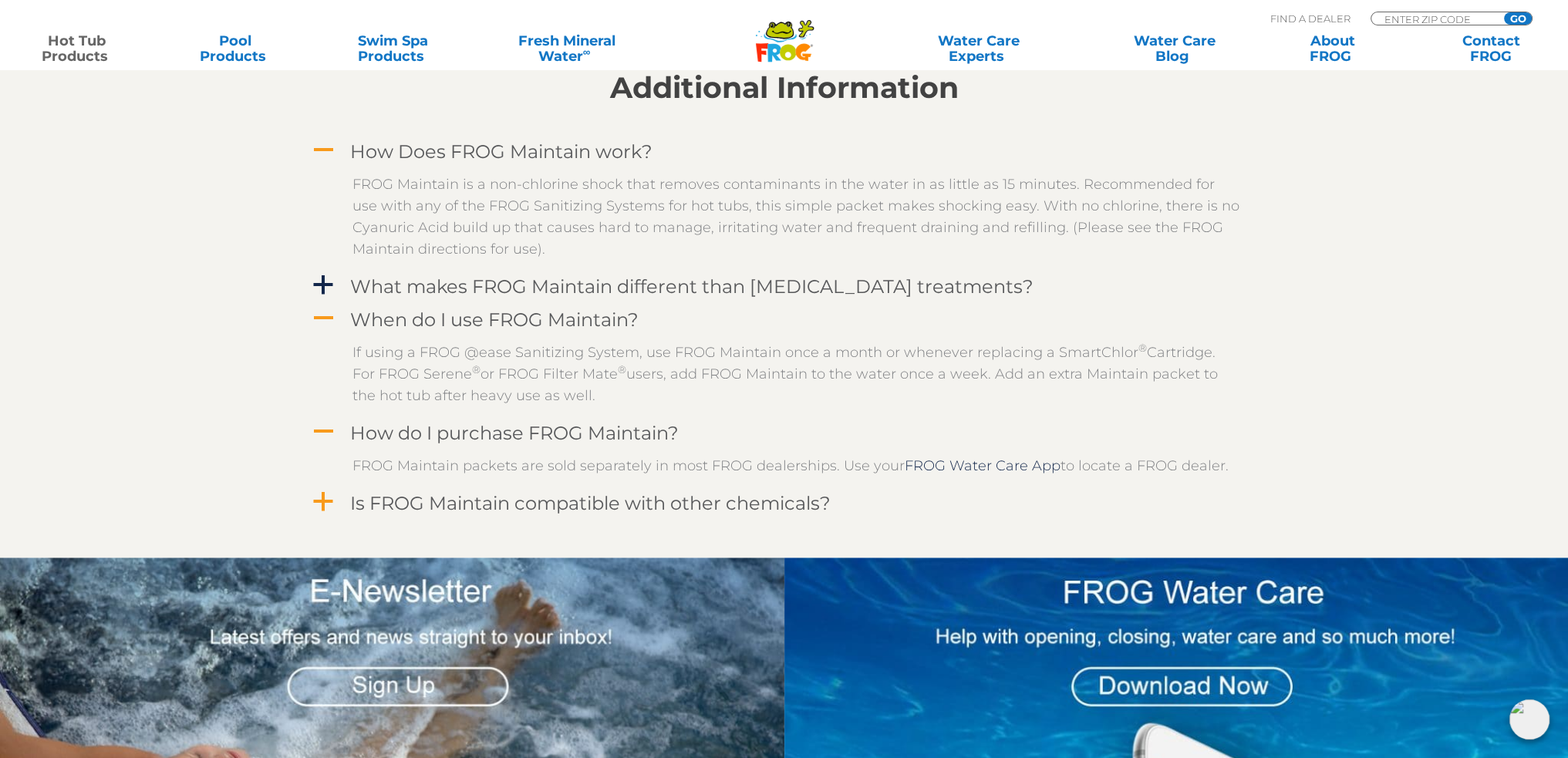
scroll to position [1466, 0]
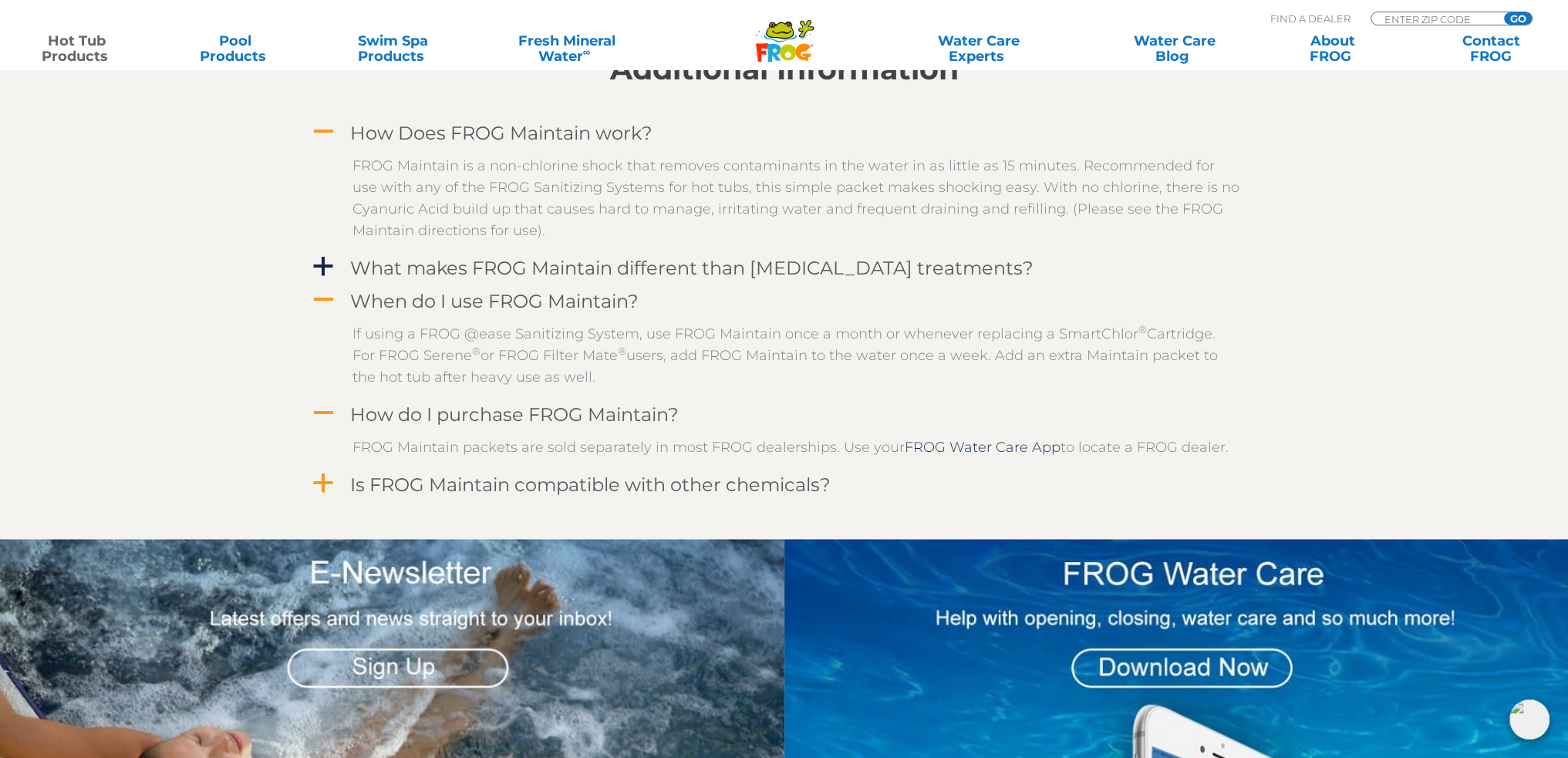
click at [314, 490] on span "a" at bounding box center [322, 483] width 23 height 23
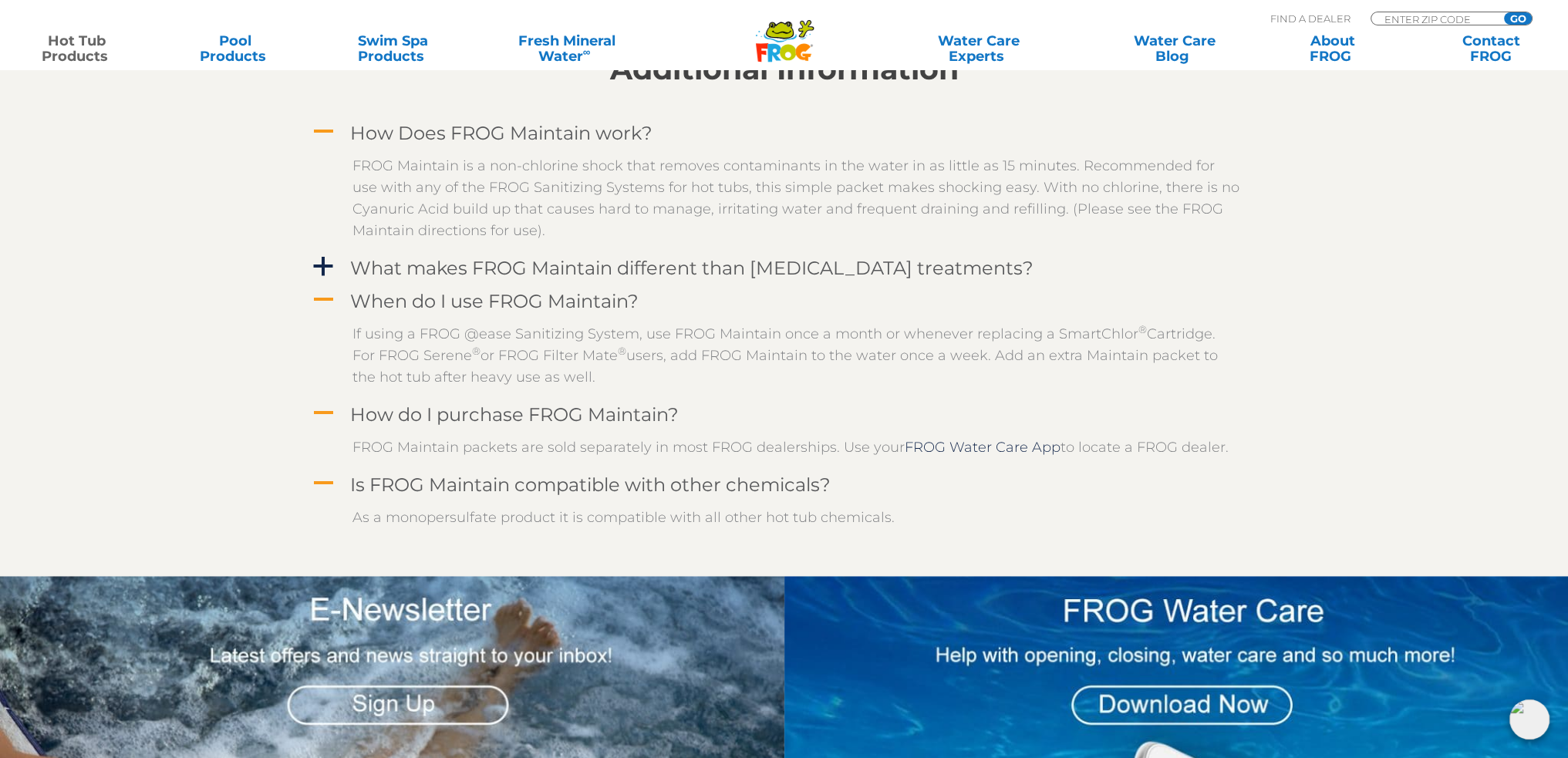
click at [323, 482] on span "A" at bounding box center [322, 483] width 23 height 23
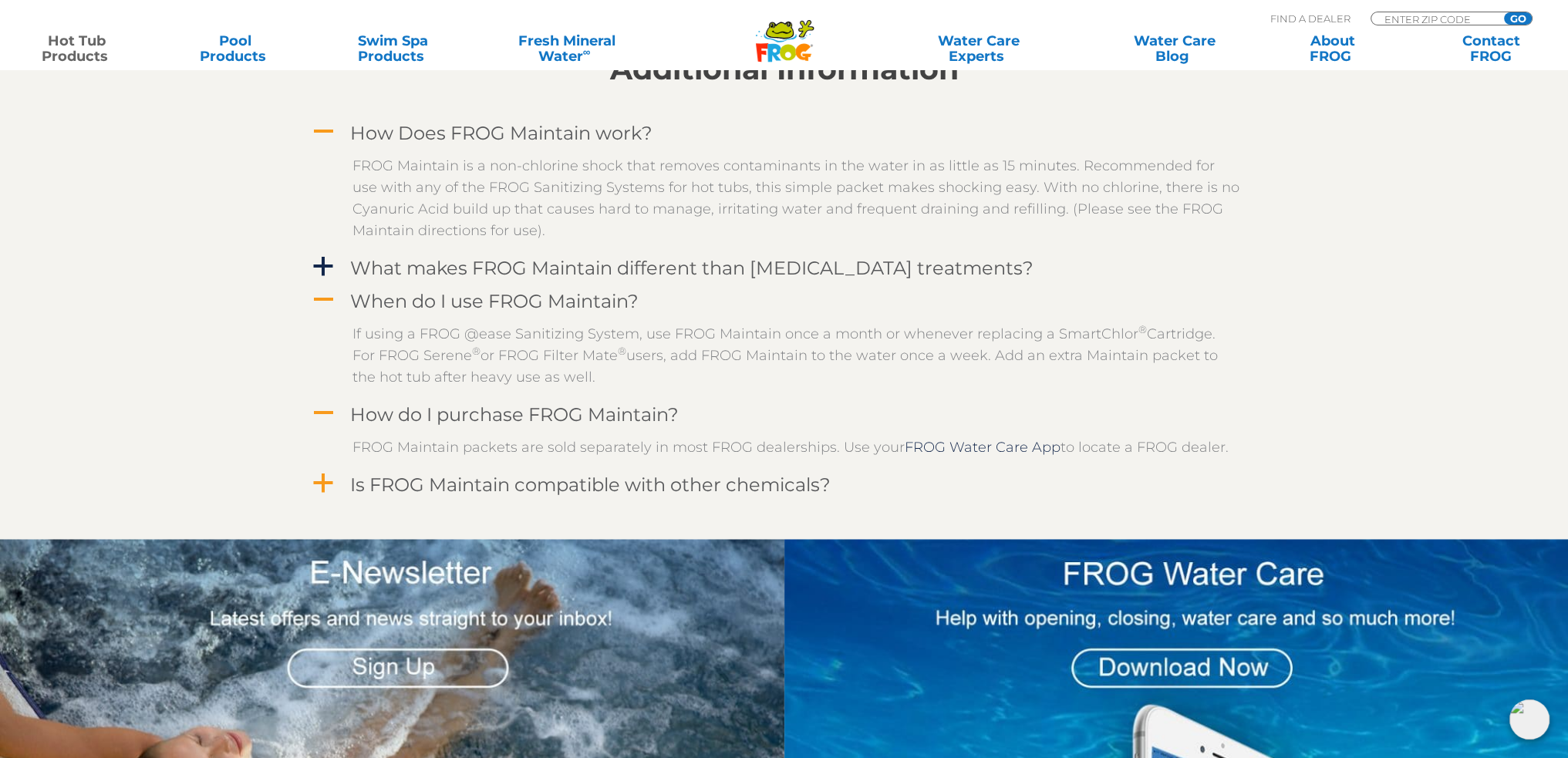
click at [312, 479] on span "a" at bounding box center [322, 483] width 23 height 23
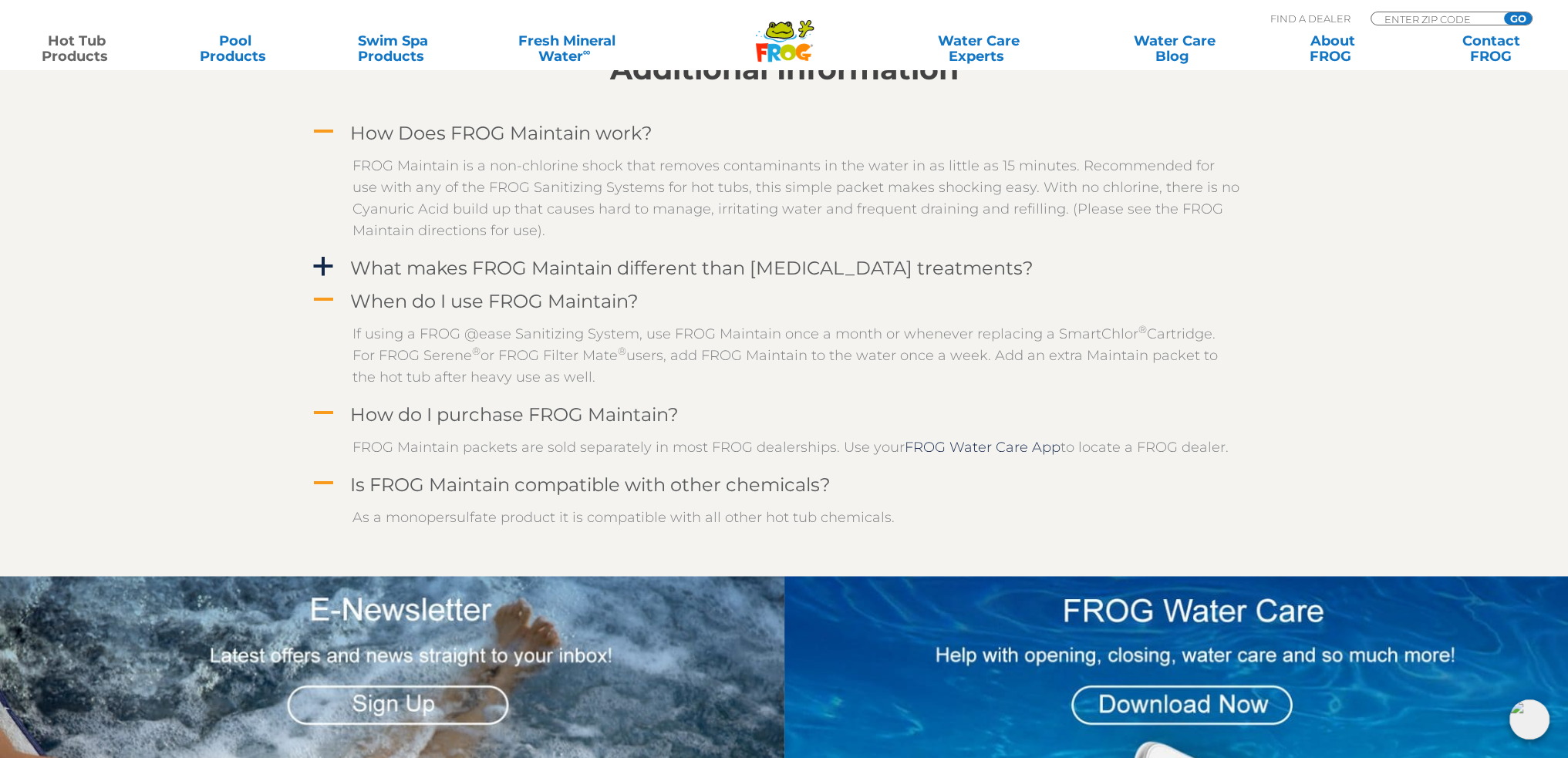
click at [327, 480] on span "A" at bounding box center [322, 483] width 23 height 23
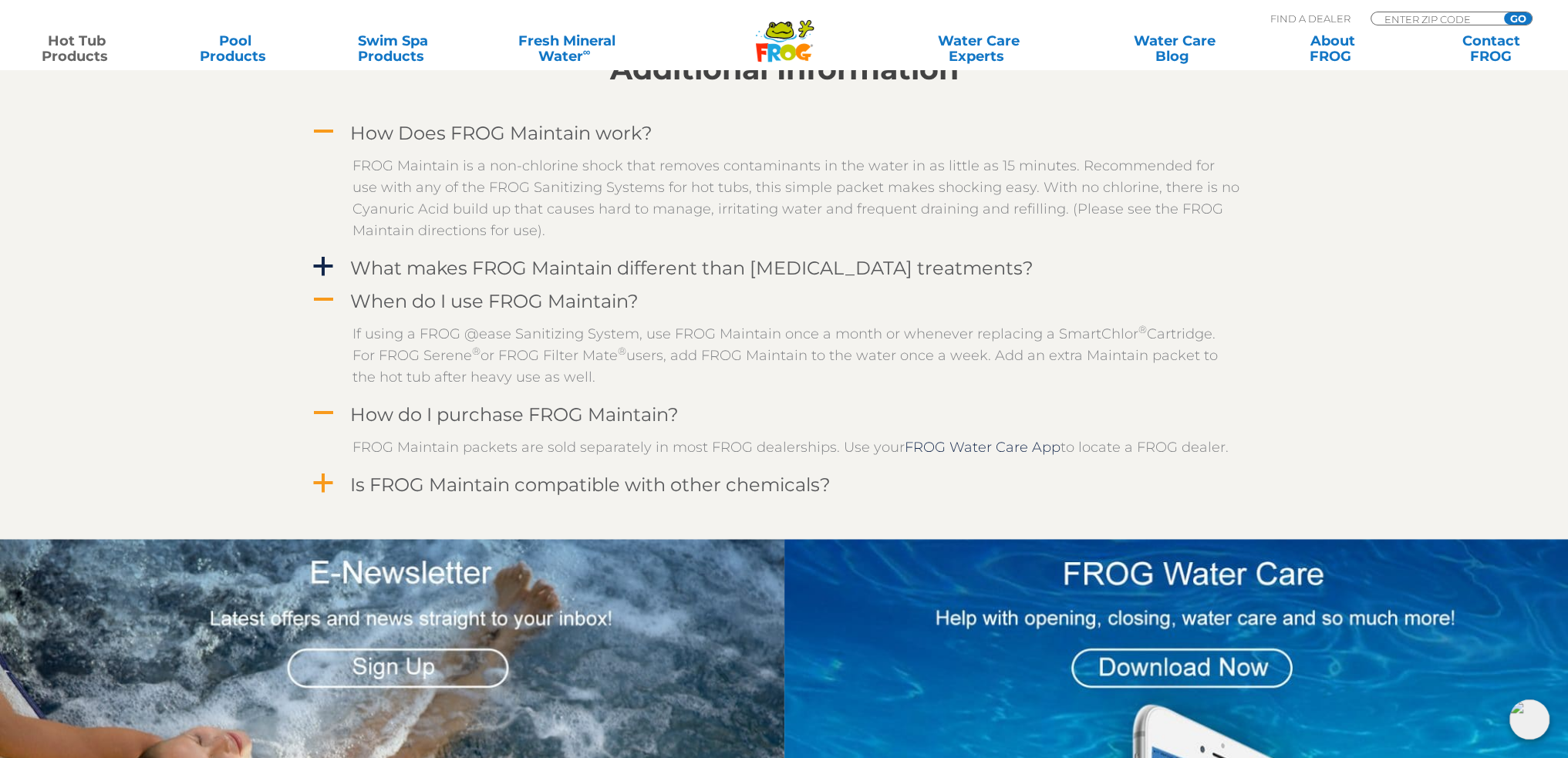
click at [311, 410] on span "A" at bounding box center [322, 413] width 23 height 23
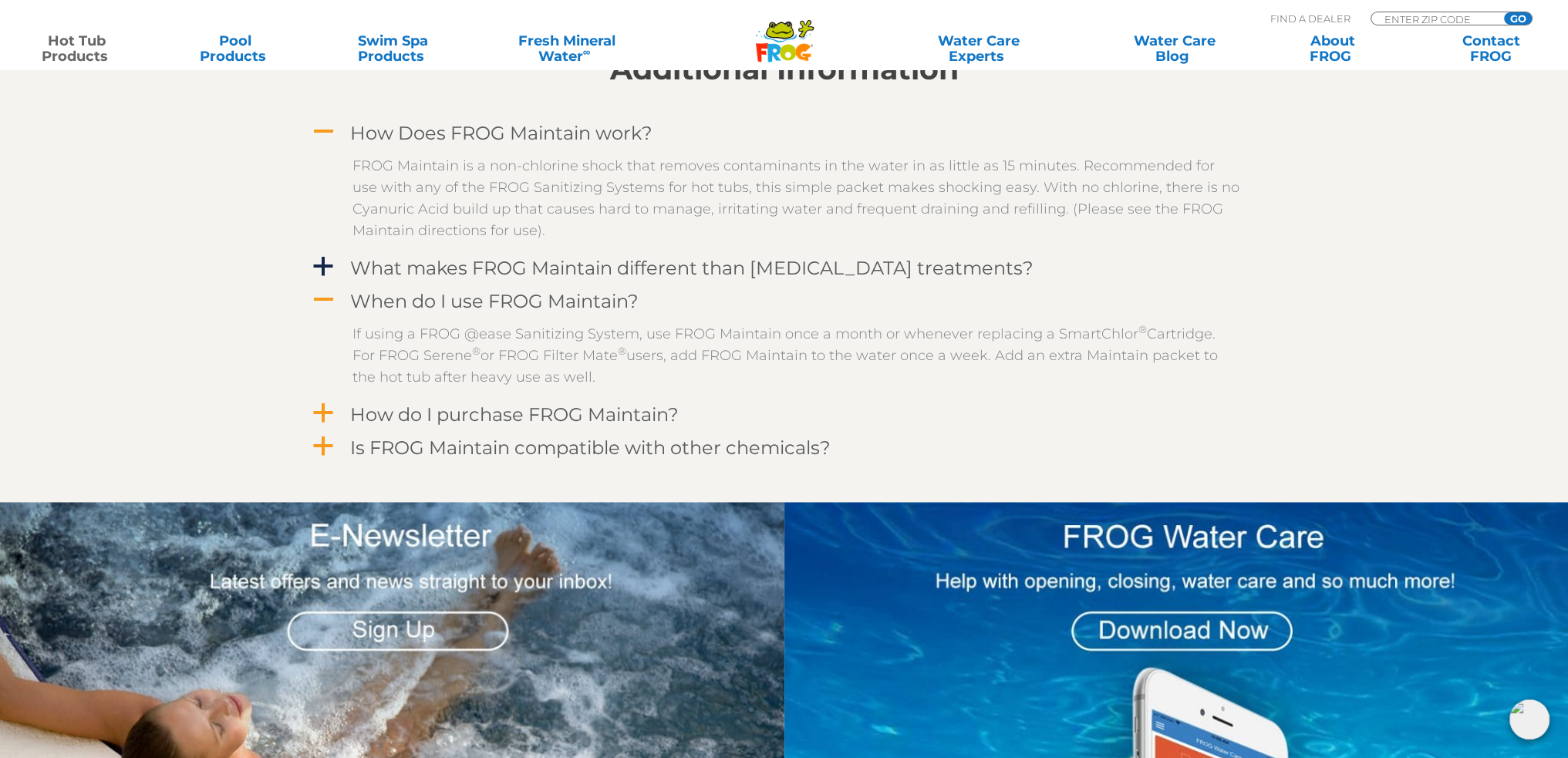
click at [317, 290] on span "A" at bounding box center [322, 300] width 23 height 23
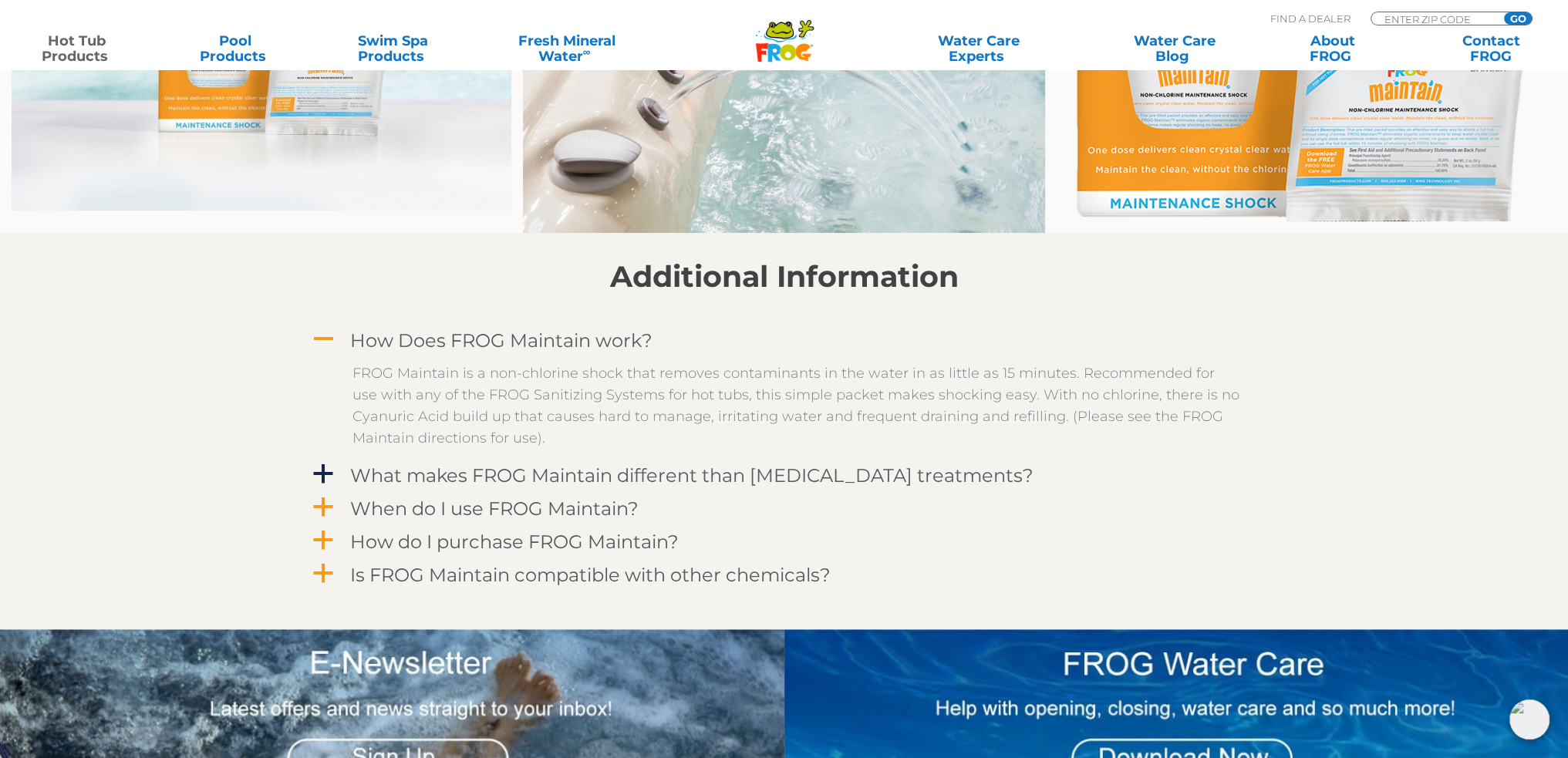
scroll to position [1234, 0]
